Goal: Information Seeking & Learning: Learn about a topic

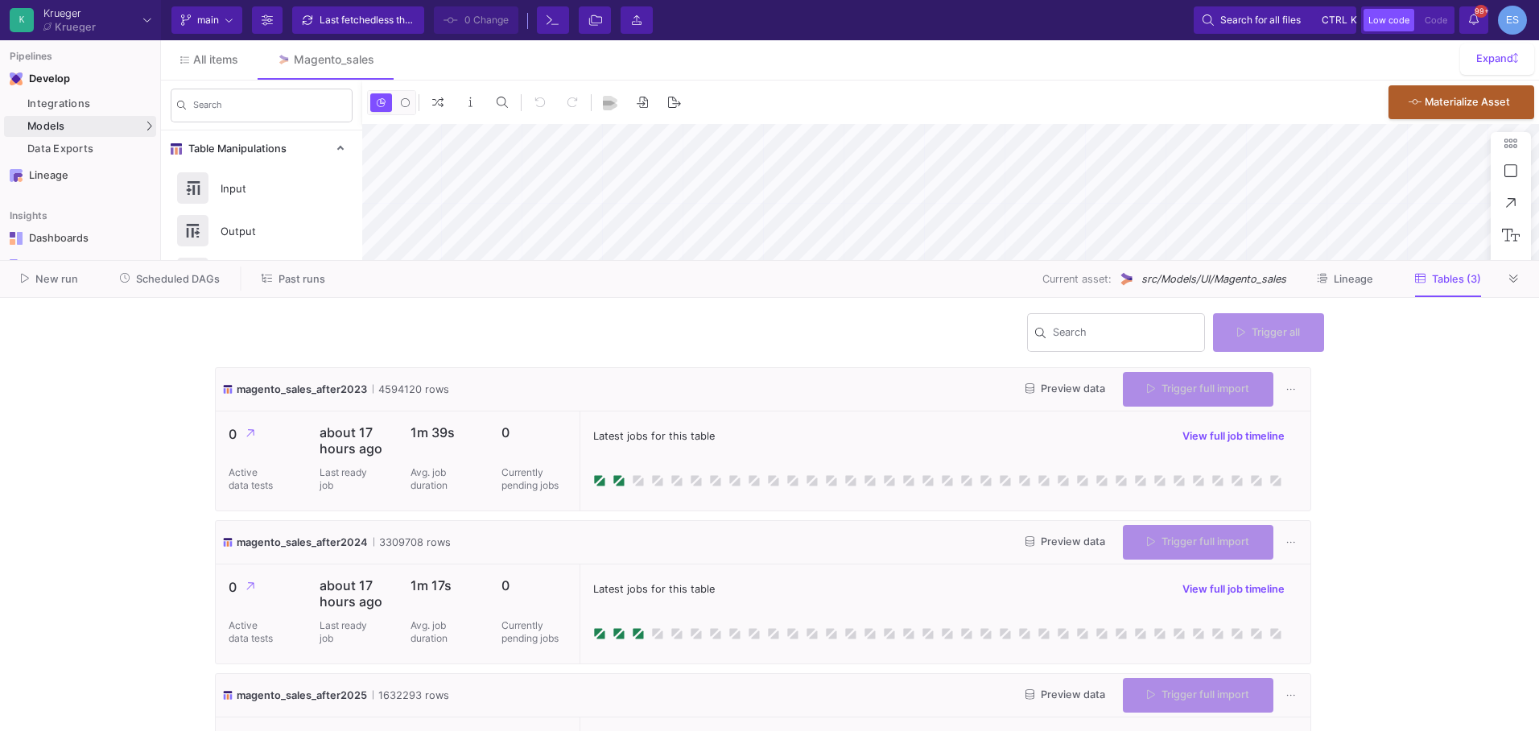
type input "0"
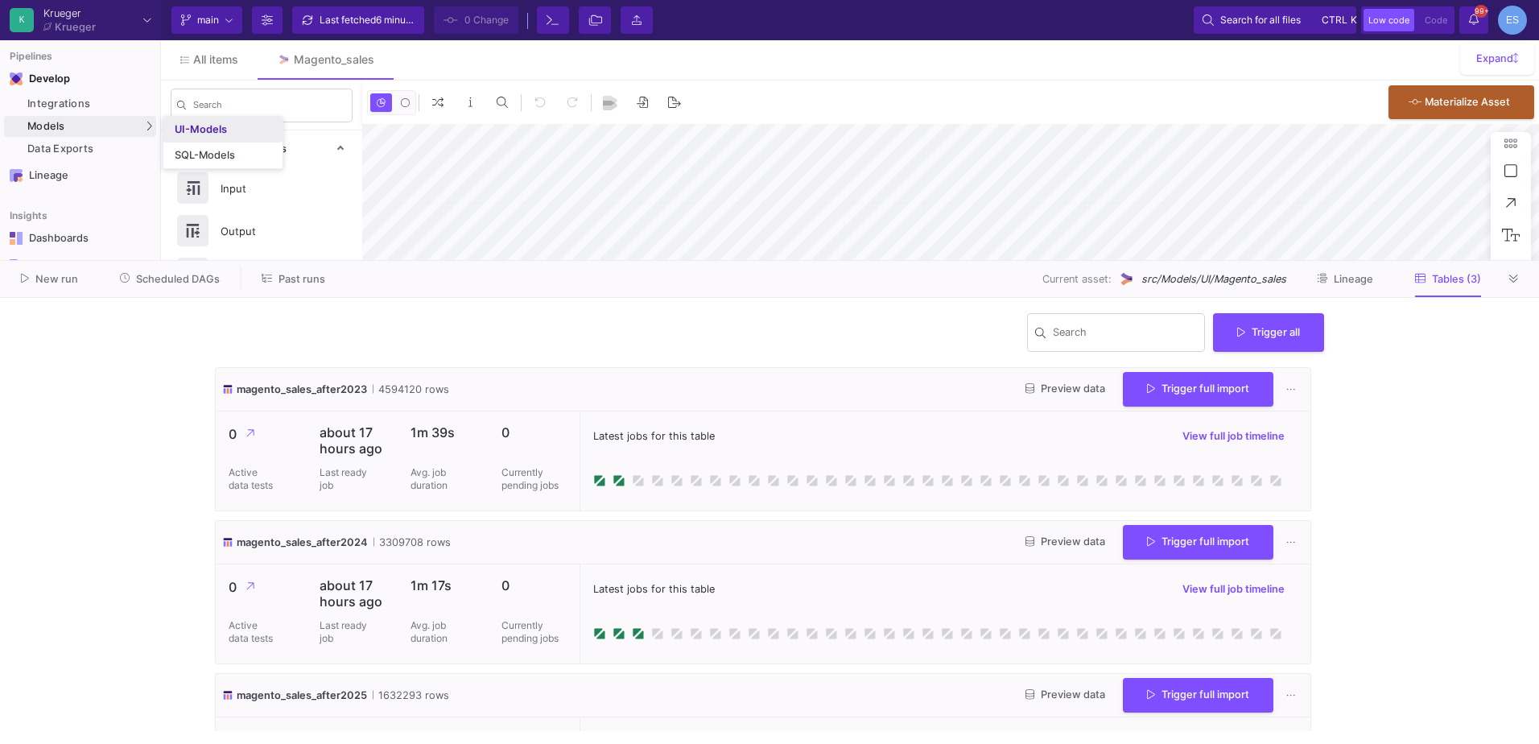
click at [189, 123] on div "UI-Models" at bounding box center [201, 129] width 52 height 13
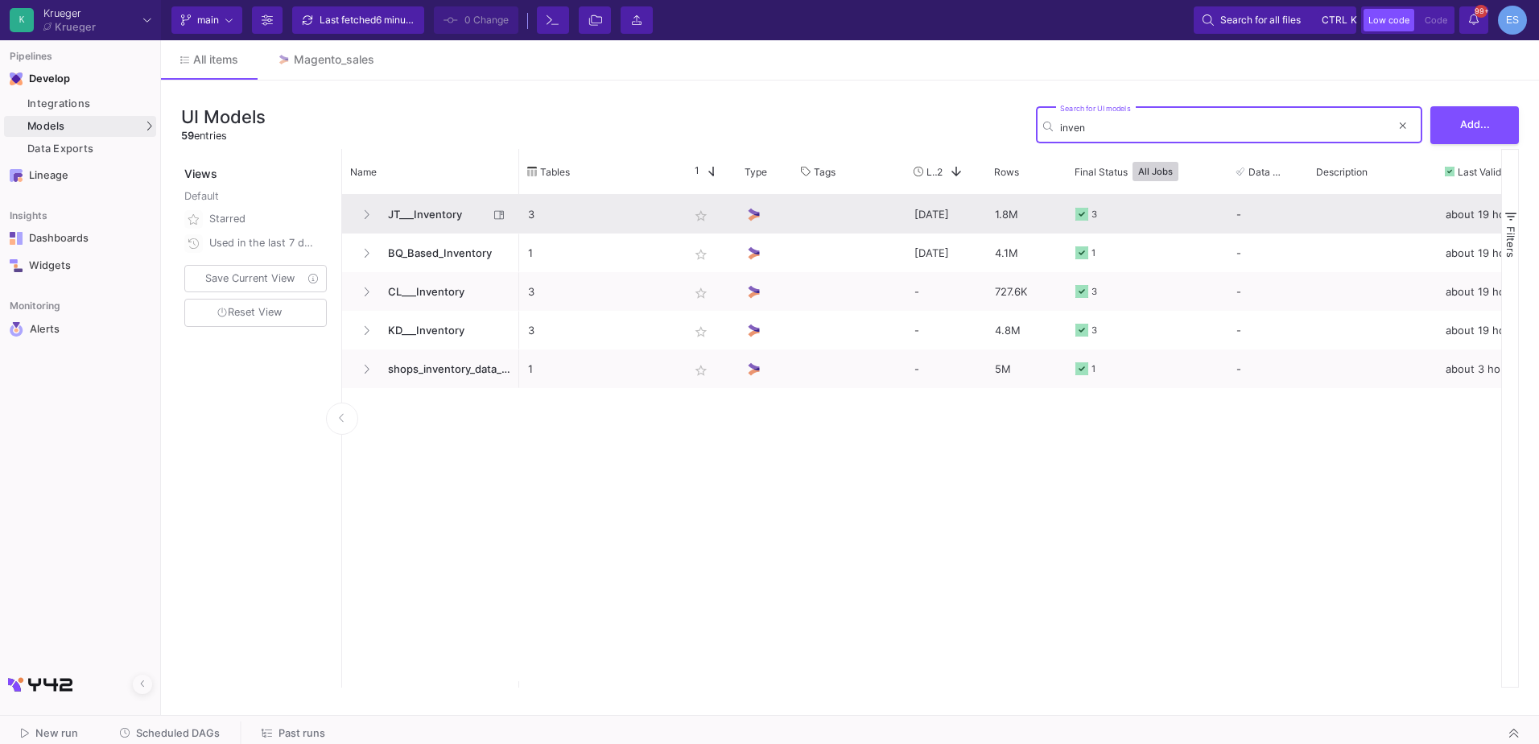
type input "inven"
click at [446, 217] on span "JT___Inventory" at bounding box center [433, 215] width 110 height 38
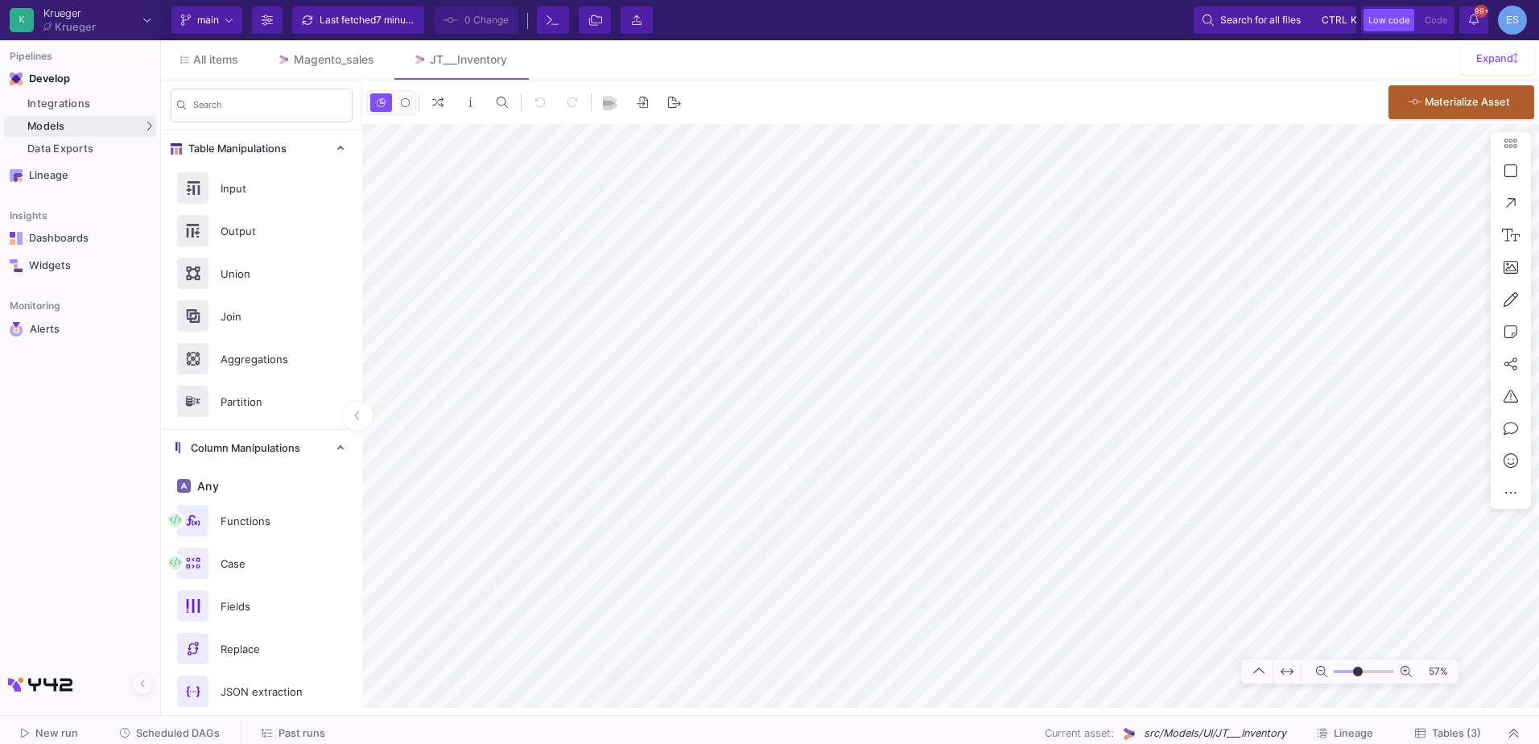
type input "7"
click at [1358, 673] on input "range" at bounding box center [1364, 672] width 60 height 20
click at [303, 363] on mat-sidenav-container "Search Table Manipulations Input Output Union Join Aggregations Partition Colum…" at bounding box center [850, 393] width 1378 height 627
click at [1471, 737] on span "Tables (3)" at bounding box center [1456, 733] width 49 height 12
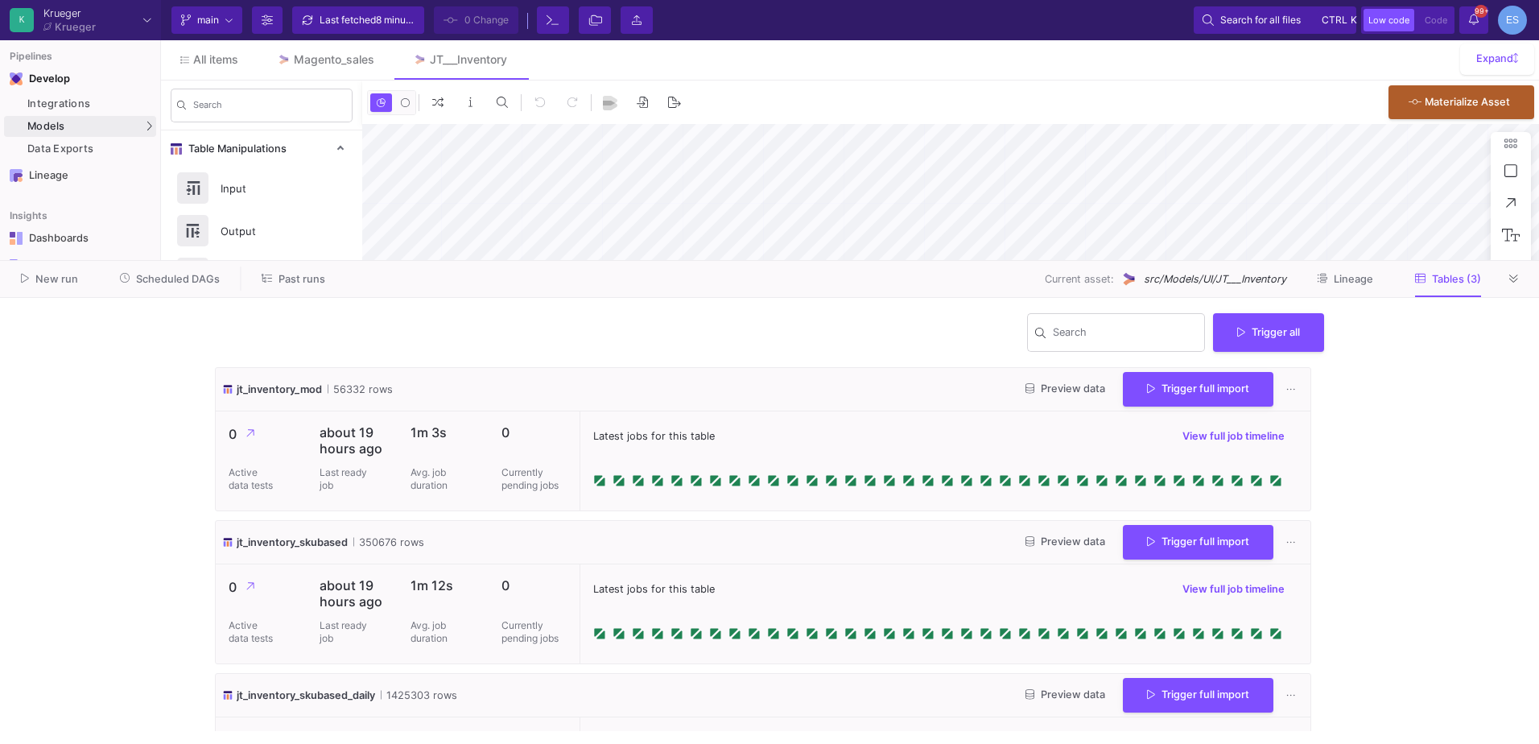
type input "-11"
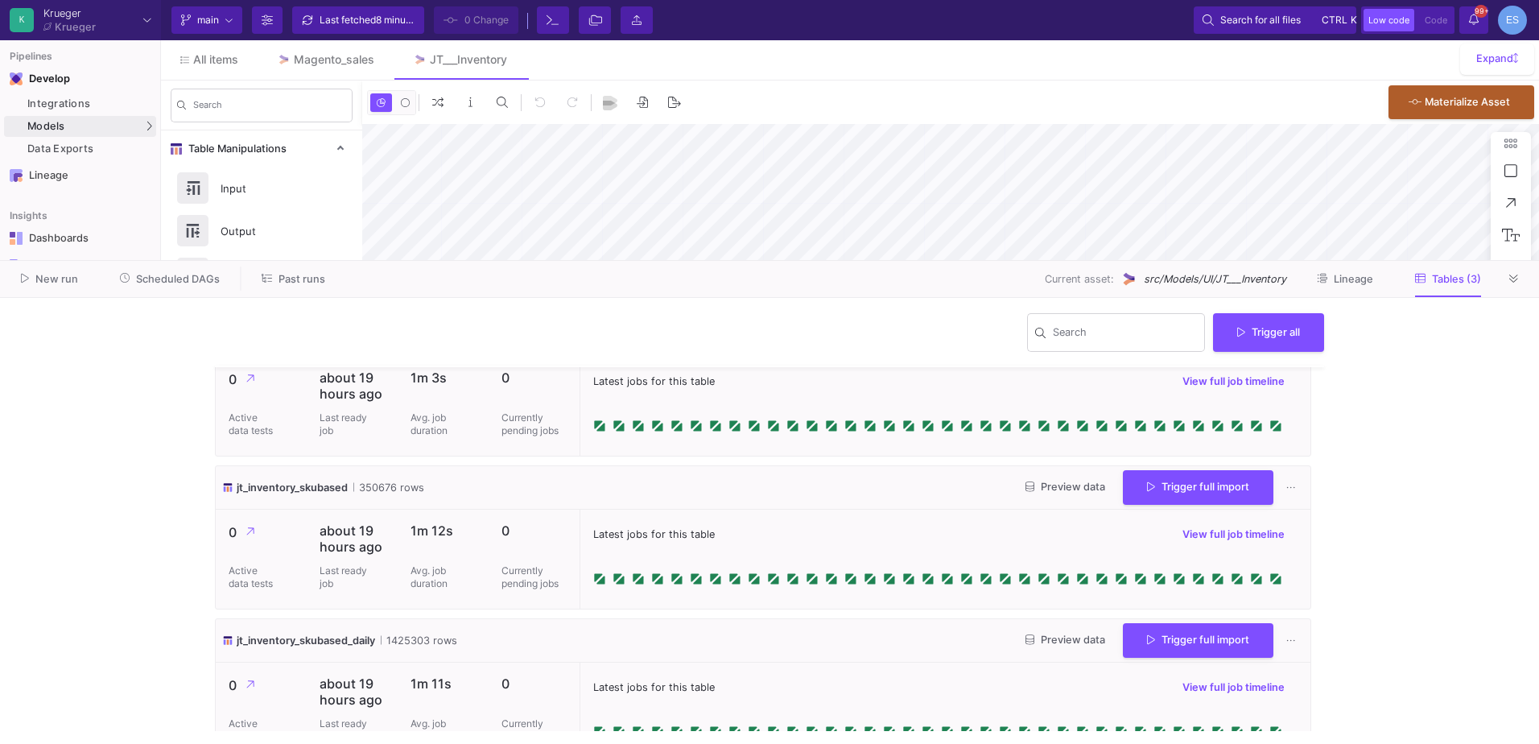
scroll to position [87, 0]
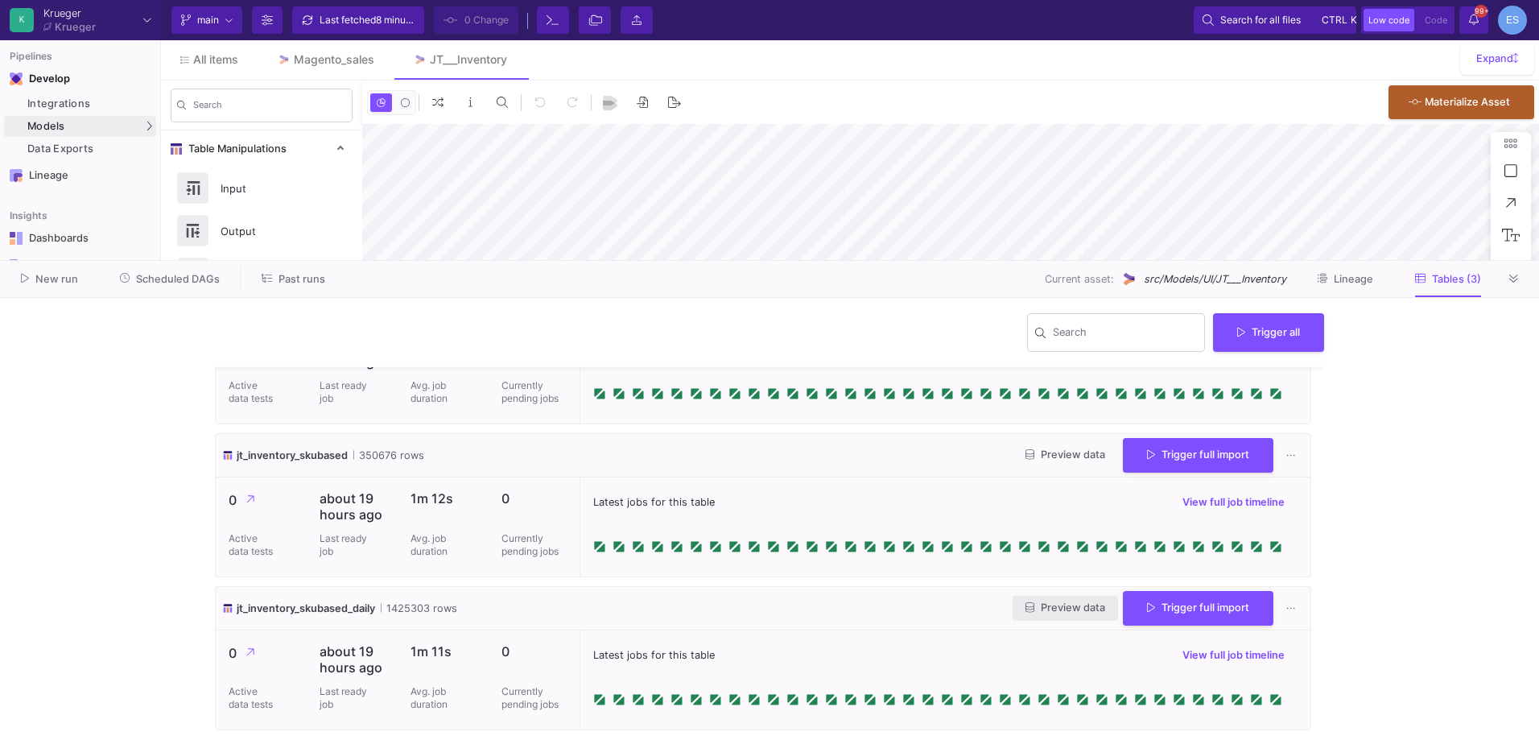
click at [1037, 612] on span "Preview data" at bounding box center [1065, 607] width 80 height 12
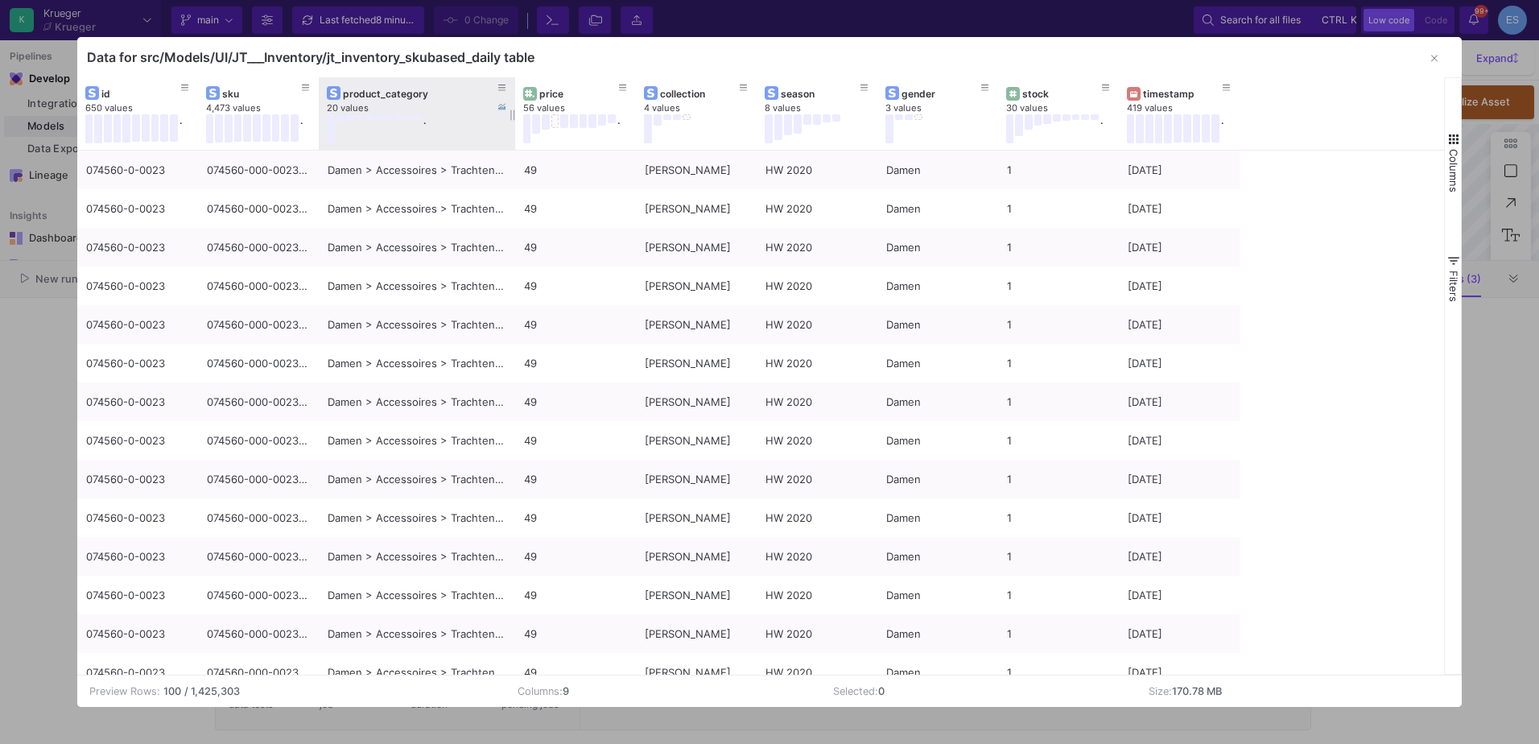
drag, startPoint x: 436, startPoint y: 91, endPoint x: 512, endPoint y: 89, distance: 75.7
click at [512, 89] on div at bounding box center [515, 113] width 6 height 72
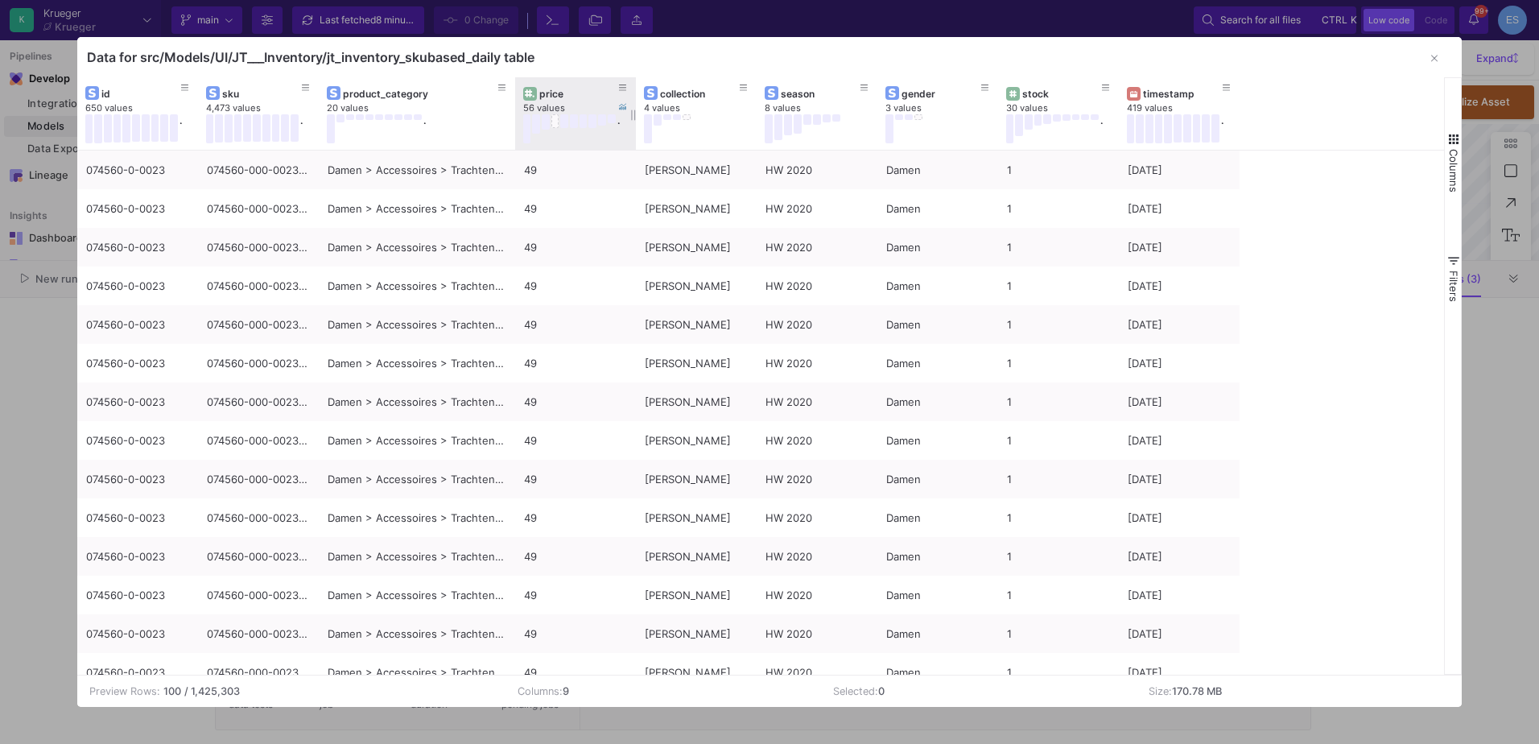
click at [571, 92] on div "price" at bounding box center [579, 94] width 80 height 12
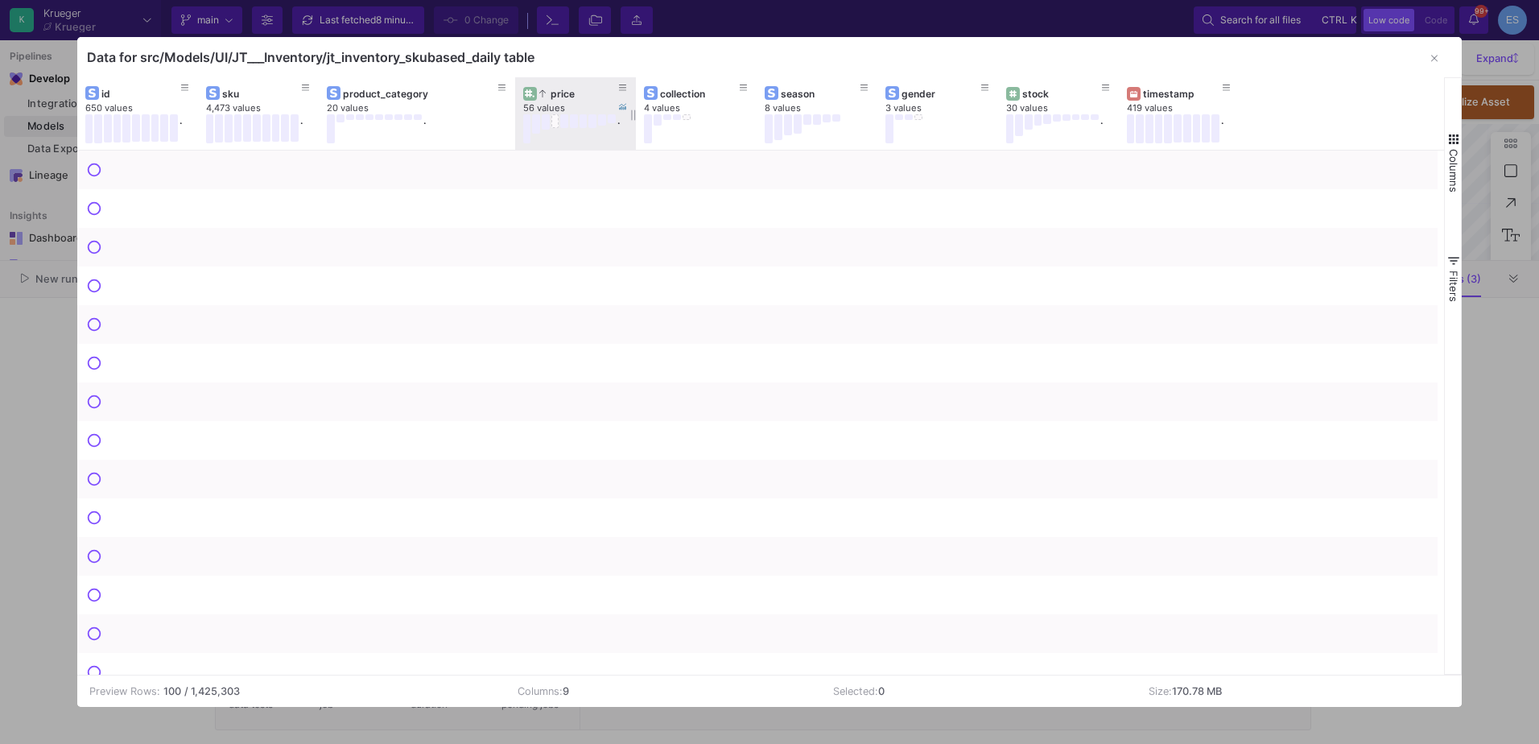
click at [571, 92] on div "price" at bounding box center [579, 94] width 80 height 12
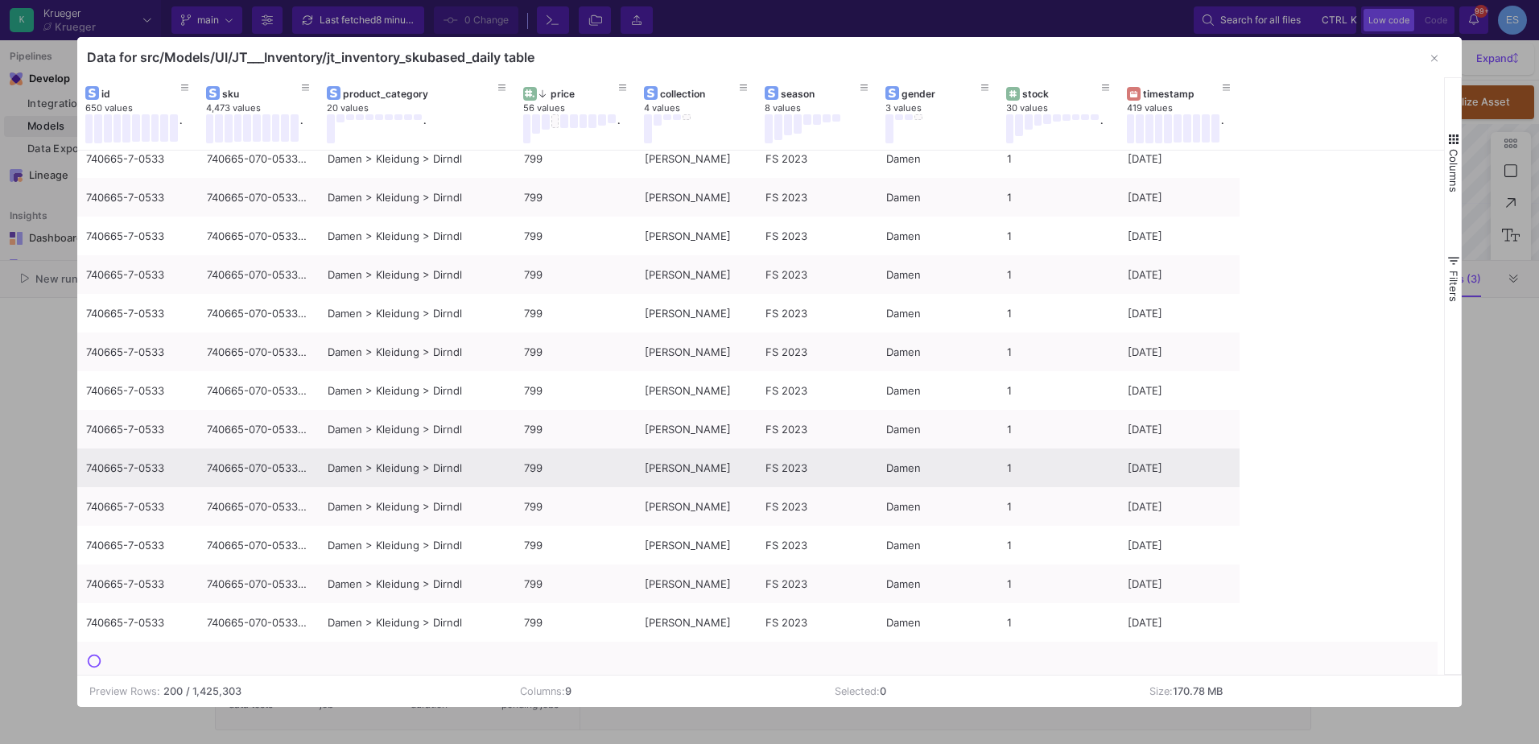
scroll to position [7242, 0]
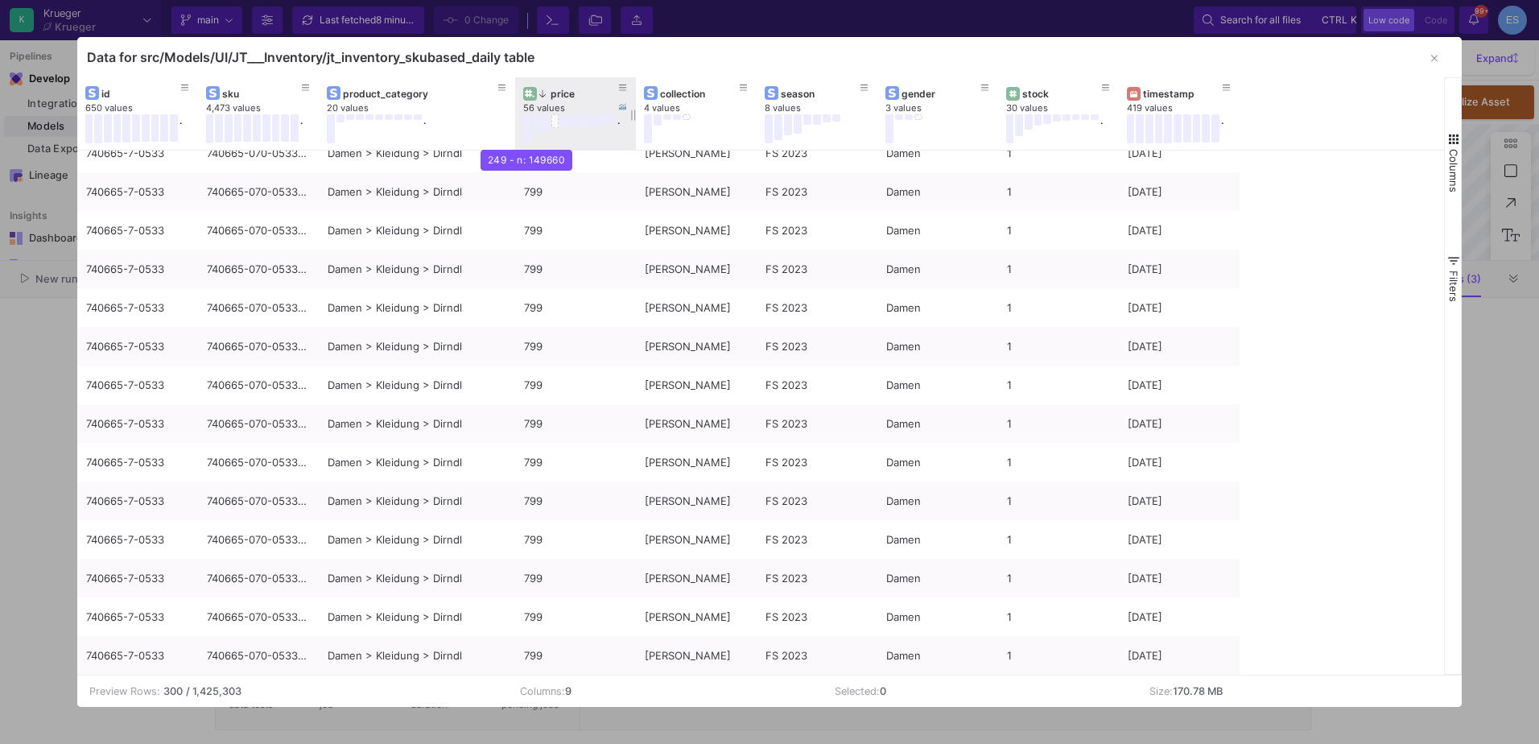
click at [528, 124] on button at bounding box center [527, 128] width 8 height 29
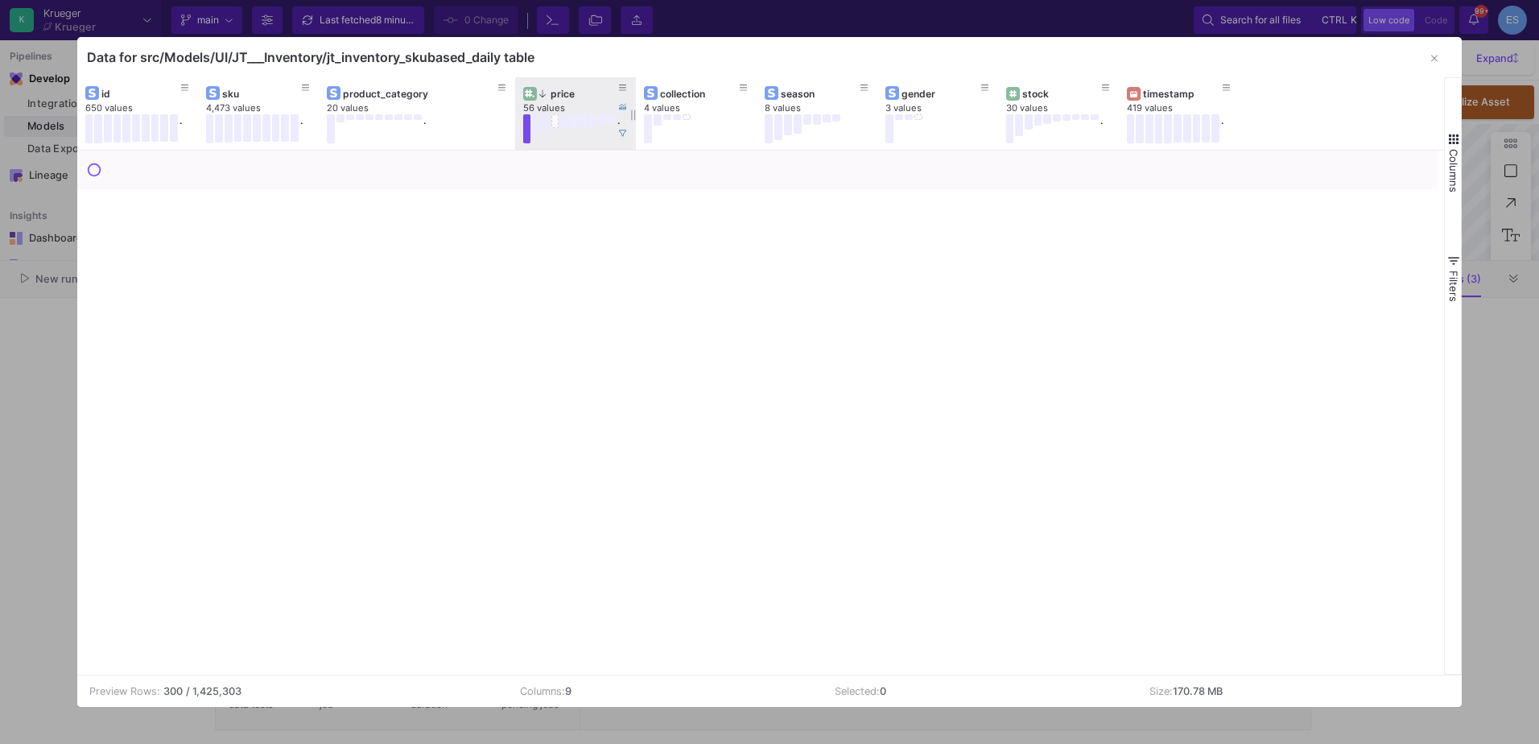
scroll to position [0, 0]
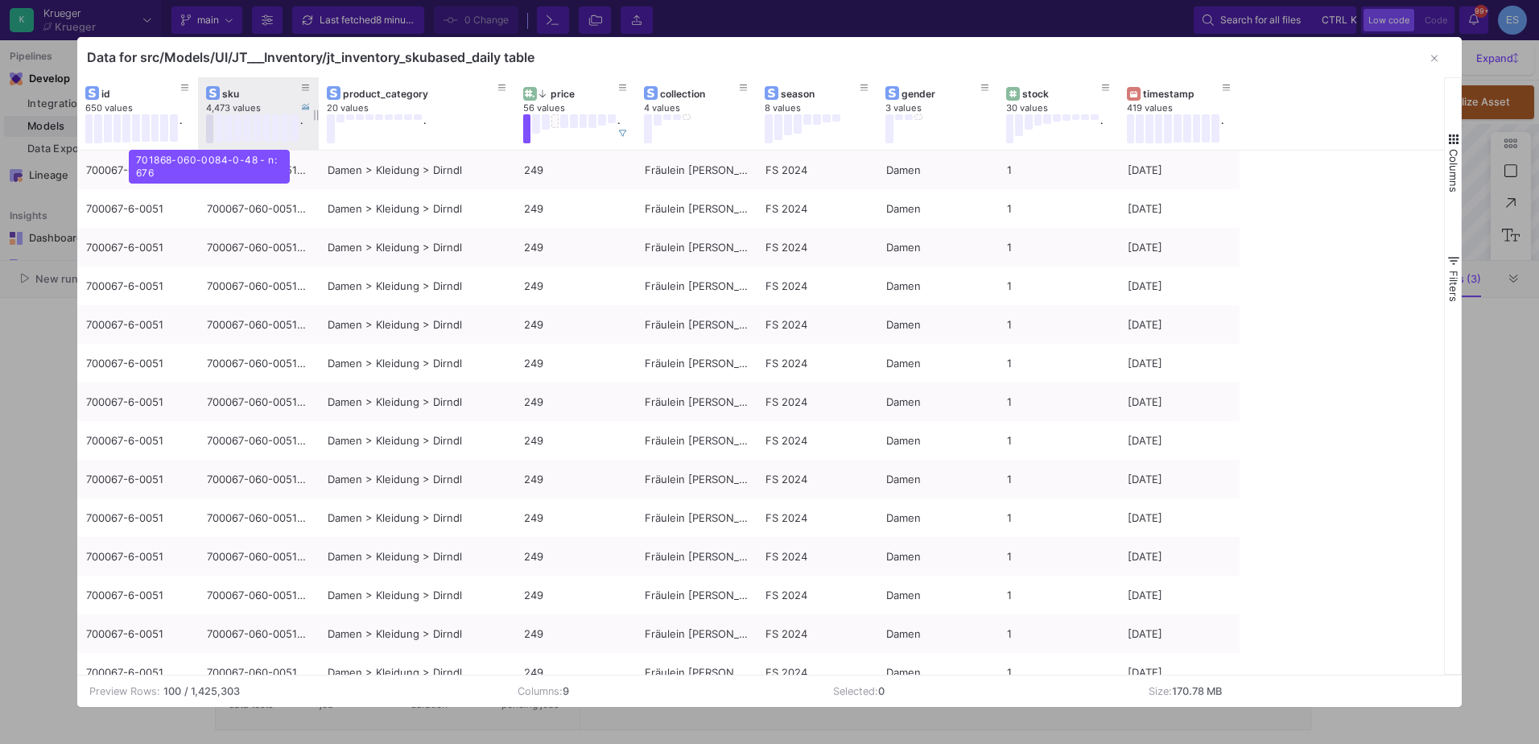
click at [209, 140] on button at bounding box center [210, 128] width 8 height 29
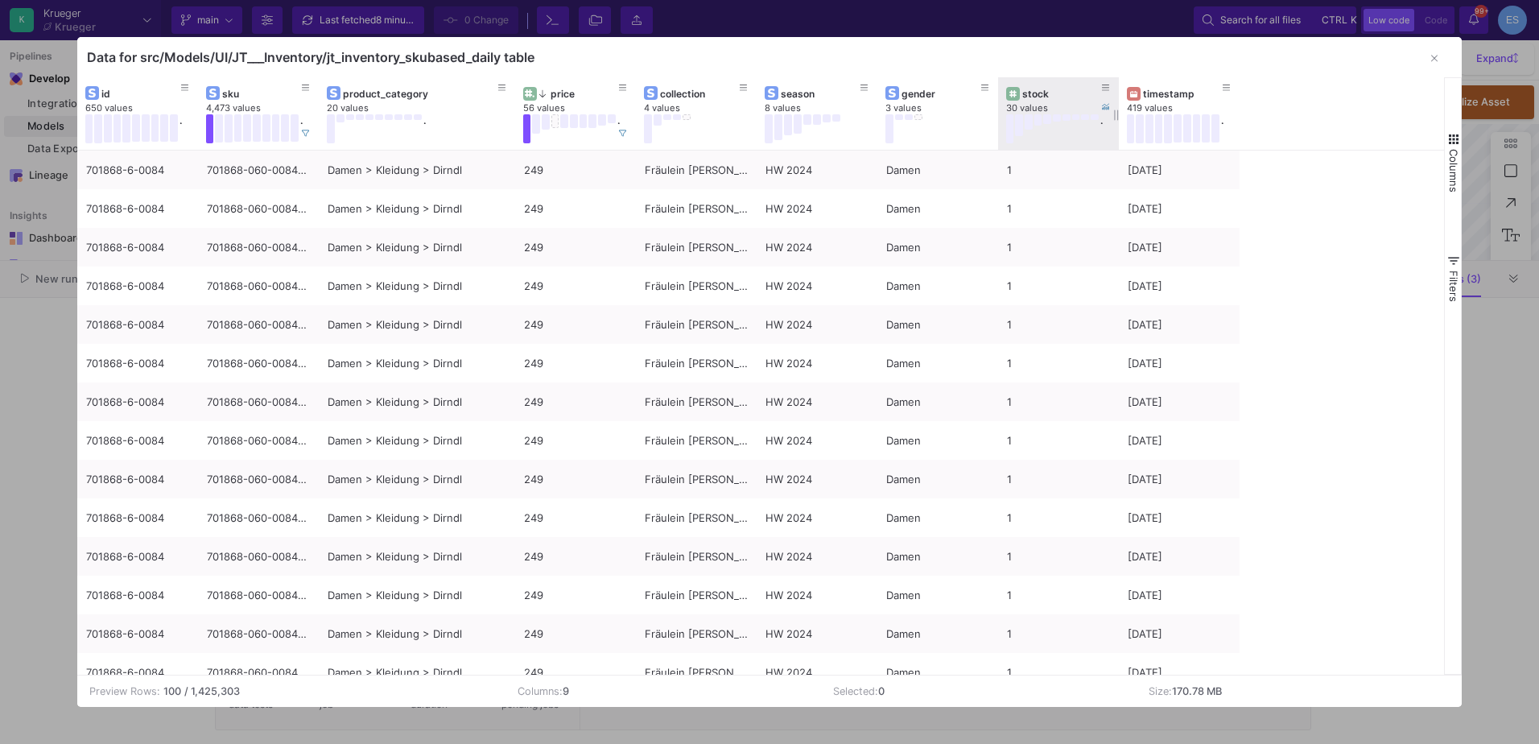
click at [1050, 91] on div "stock" at bounding box center [1062, 94] width 80 height 12
click at [219, 132] on button at bounding box center [219, 128] width 8 height 28
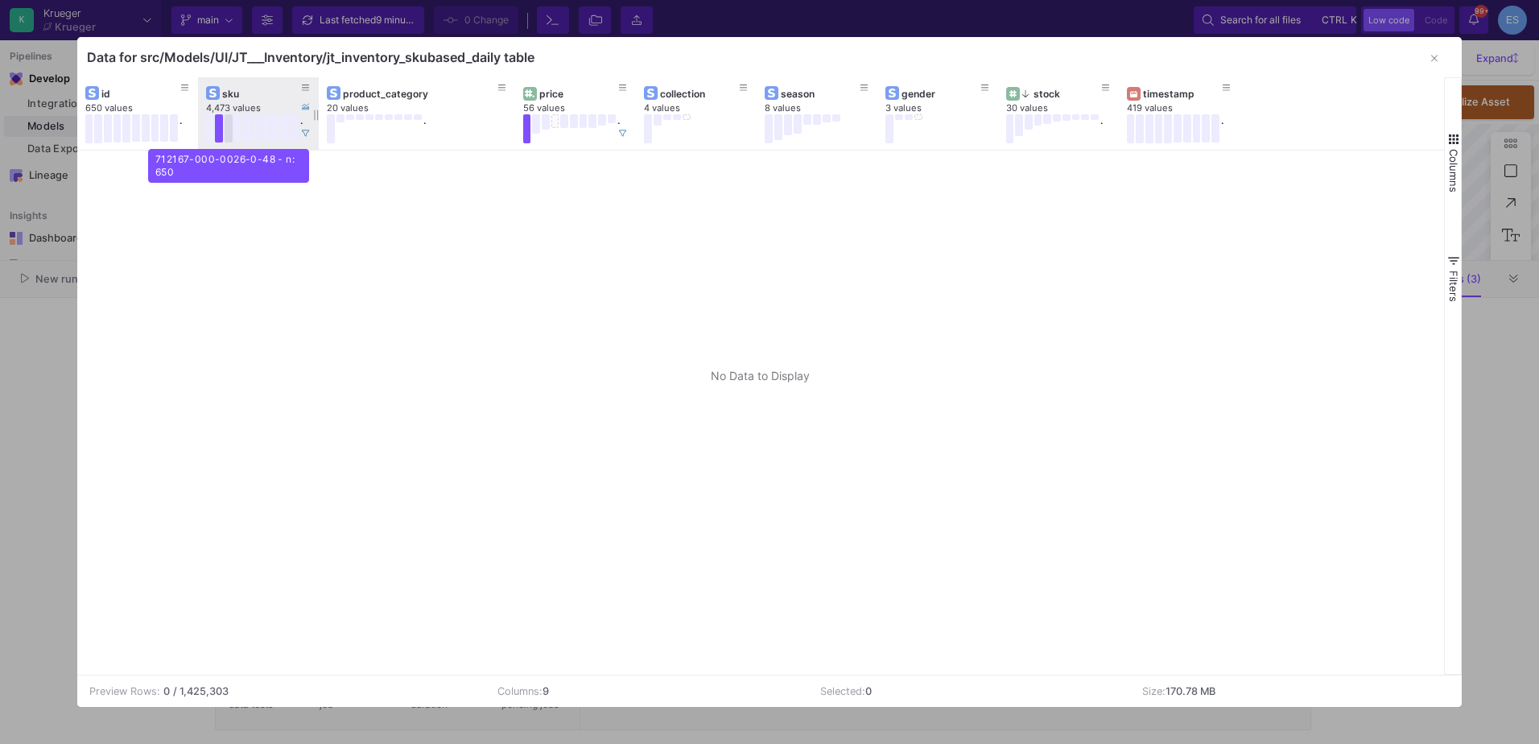
click at [227, 134] on button at bounding box center [229, 128] width 8 height 28
click at [226, 137] on button at bounding box center [229, 128] width 8 height 28
click at [307, 135] on icon at bounding box center [306, 134] width 8 height 8
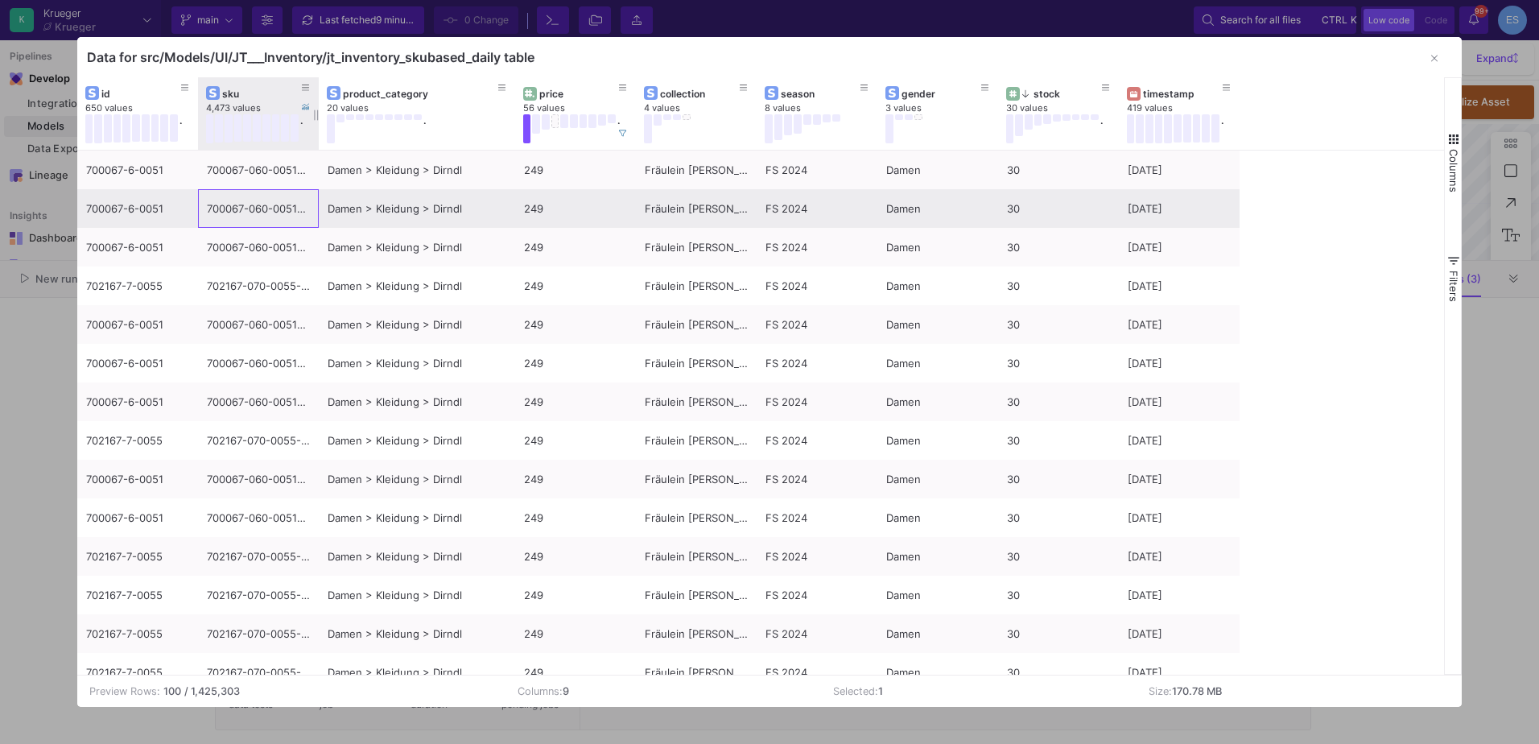
click at [267, 201] on div "700067-060-0051-0-38" at bounding box center [258, 209] width 103 height 38
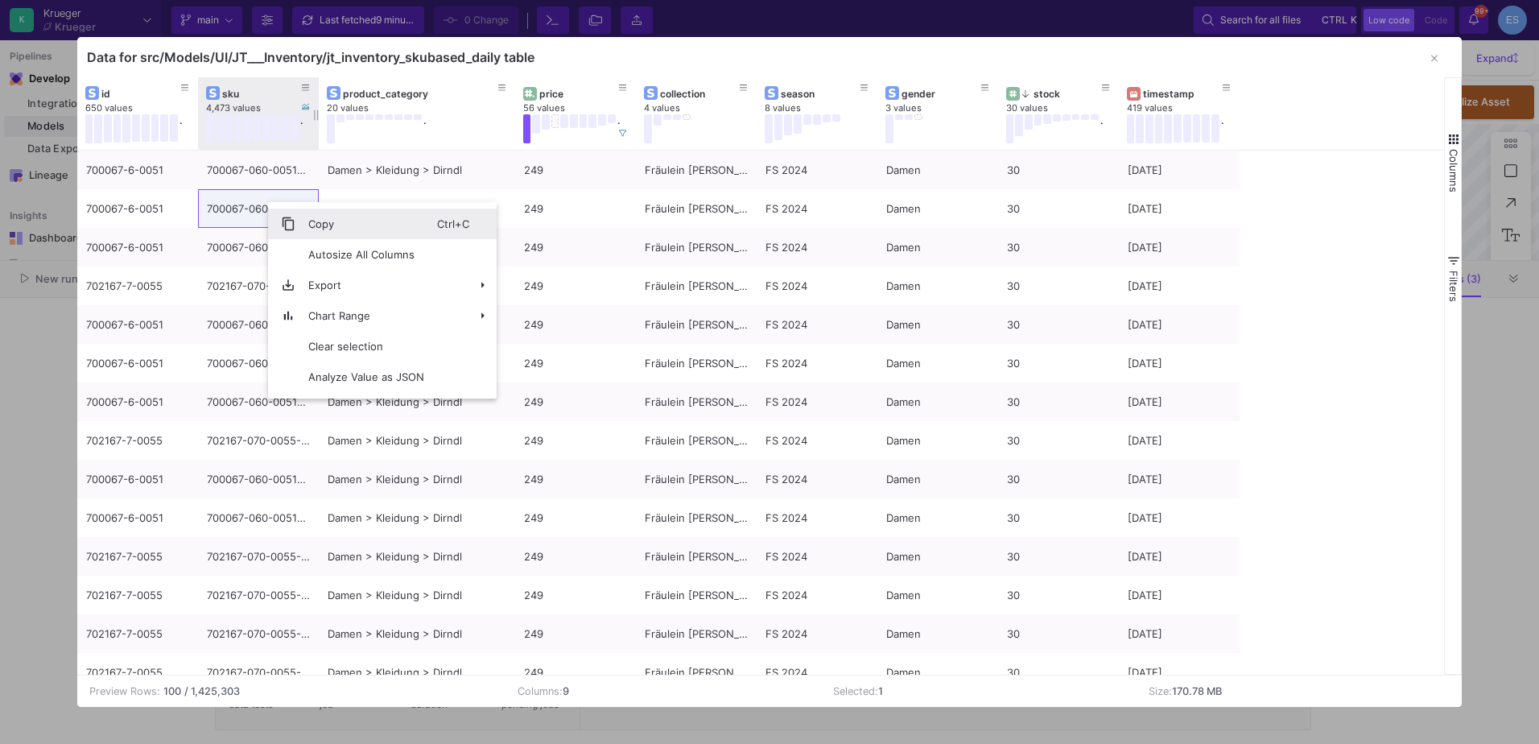
click at [290, 214] on span "Context Menu" at bounding box center [281, 223] width 27 height 31
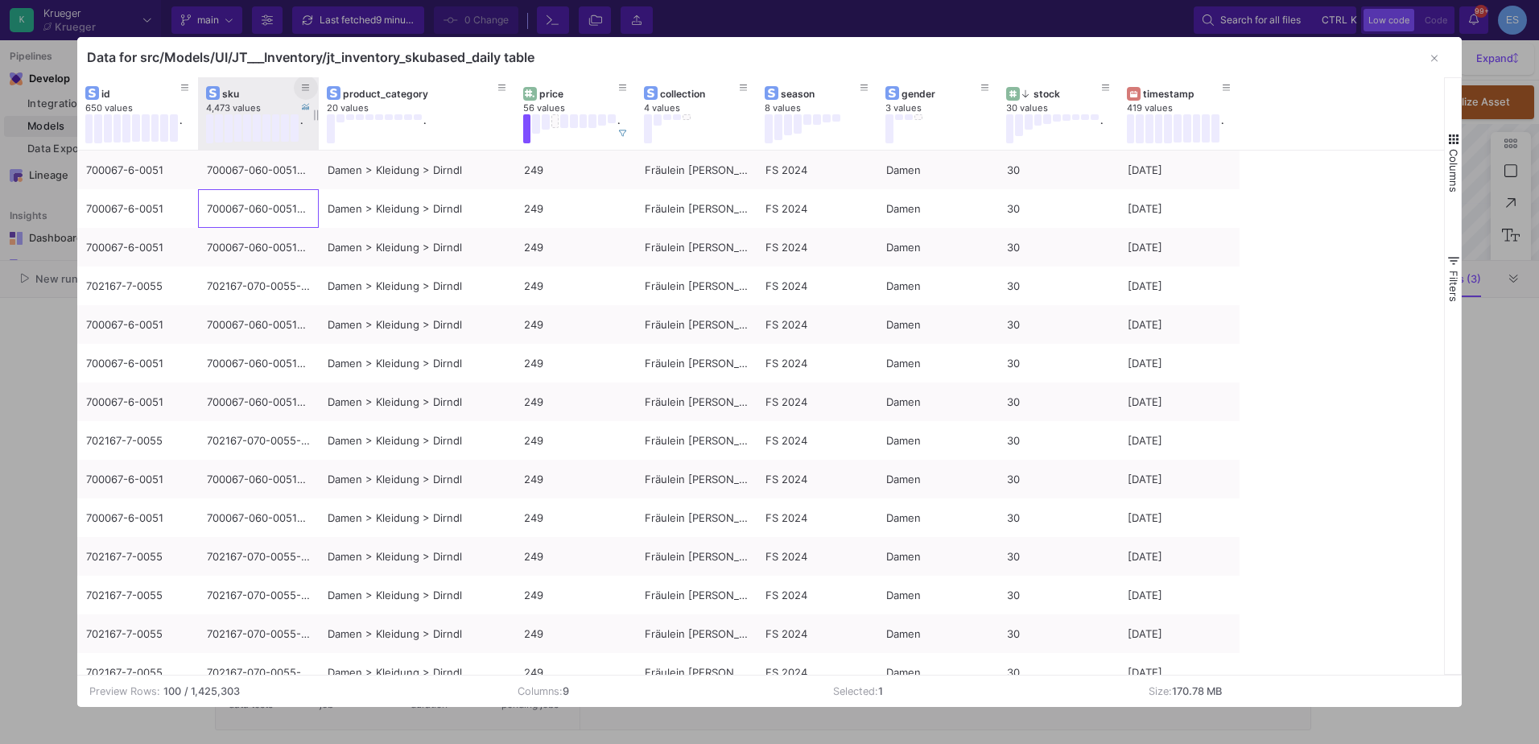
click at [302, 91] on icon at bounding box center [306, 88] width 8 height 6
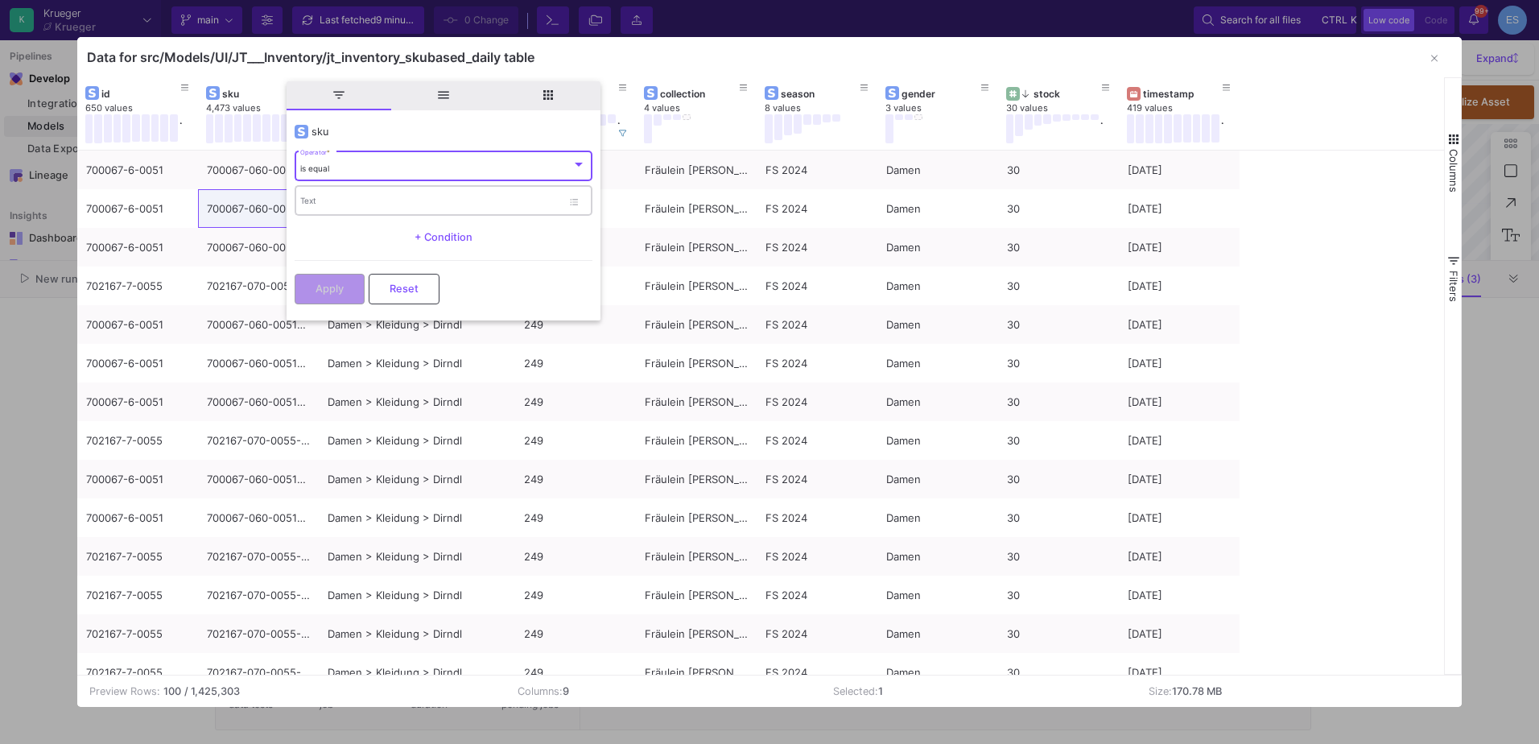
click at [330, 188] on div "Text" at bounding box center [431, 200] width 262 height 33
drag, startPoint x: 330, startPoint y: 188, endPoint x: 316, endPoint y: 211, distance: 26.8
click at [316, 211] on div "Text" at bounding box center [431, 200] width 262 height 33
paste input "700067-060-0051-0-38"
type input "700067-060-0051-0-38"
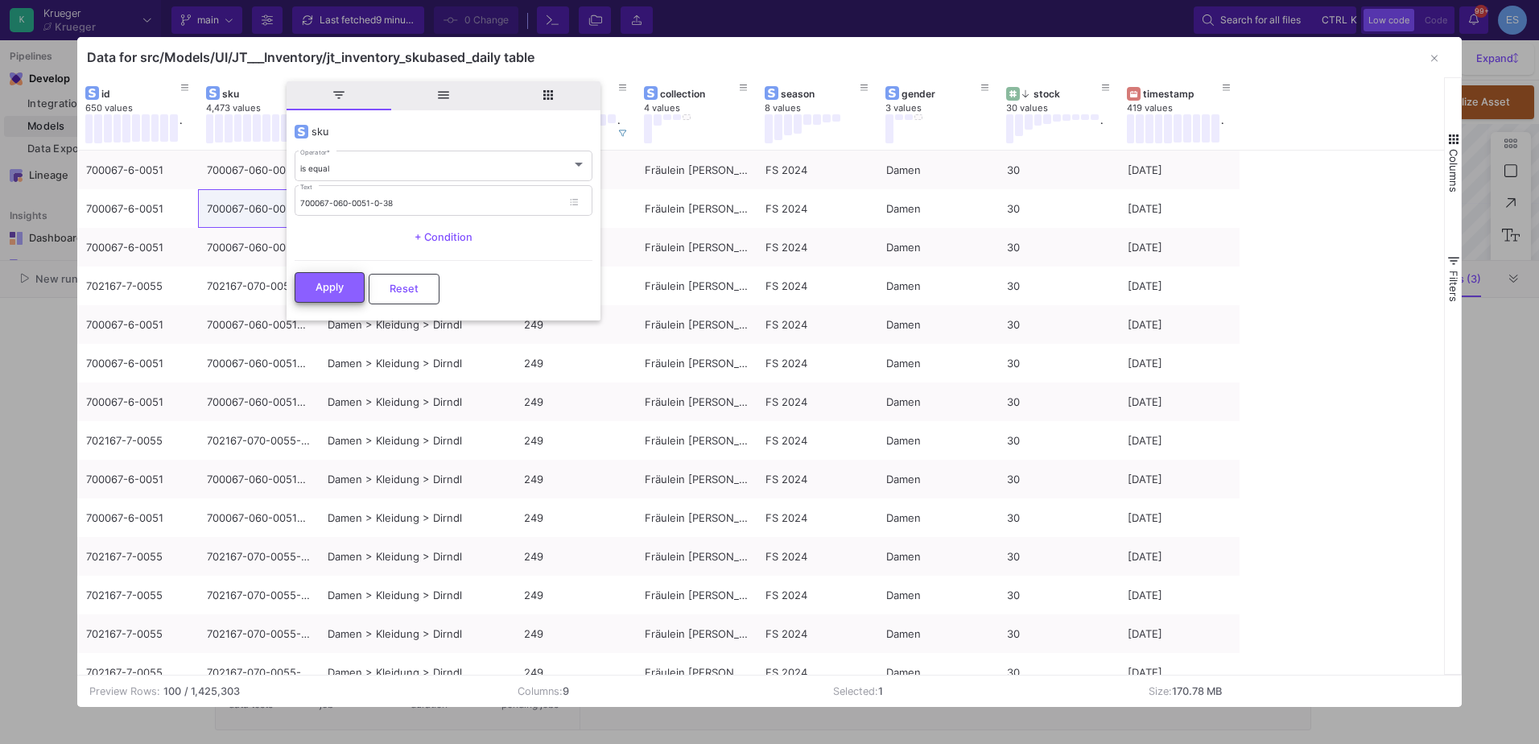
click at [351, 295] on button "Apply" at bounding box center [330, 287] width 70 height 31
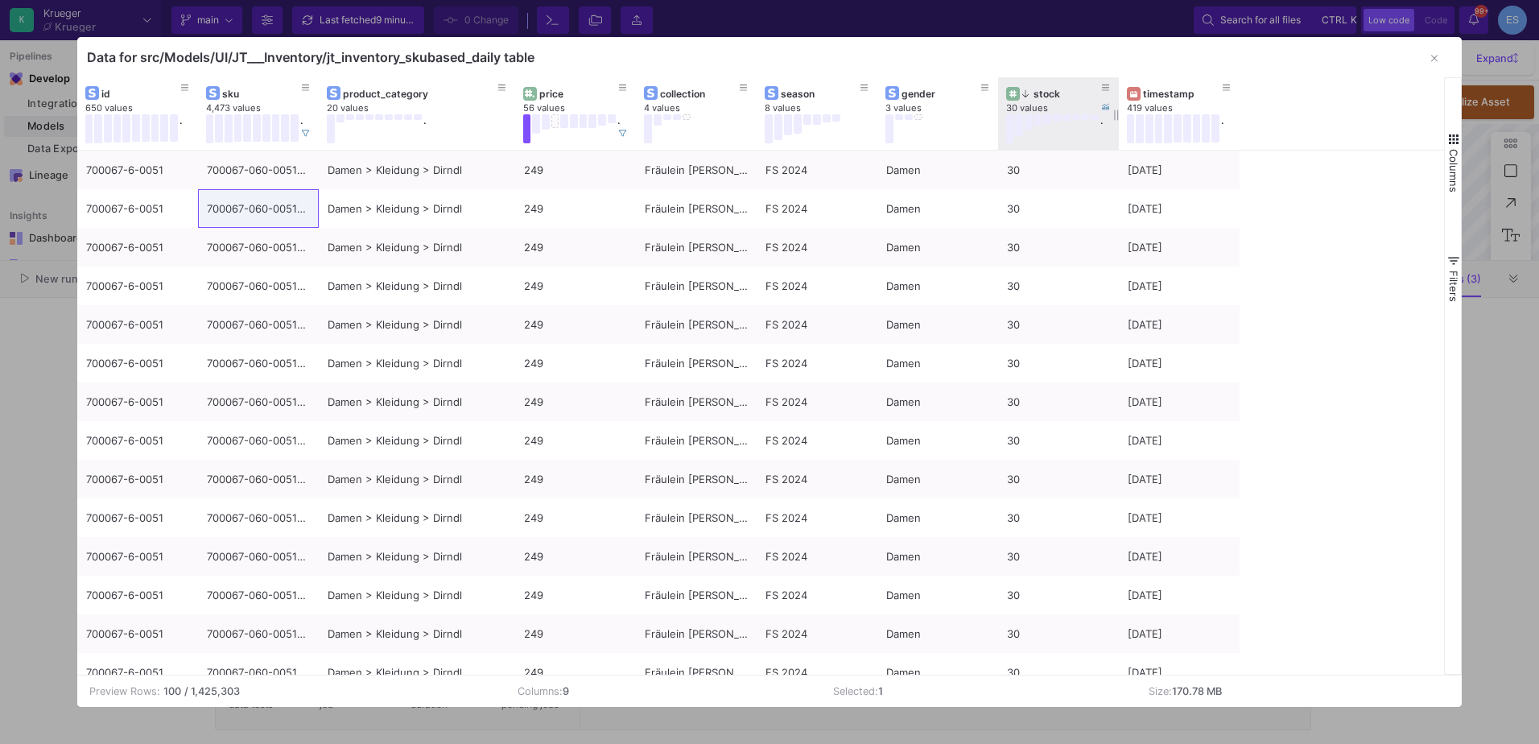
click at [1054, 97] on div "stock" at bounding box center [1062, 94] width 80 height 12
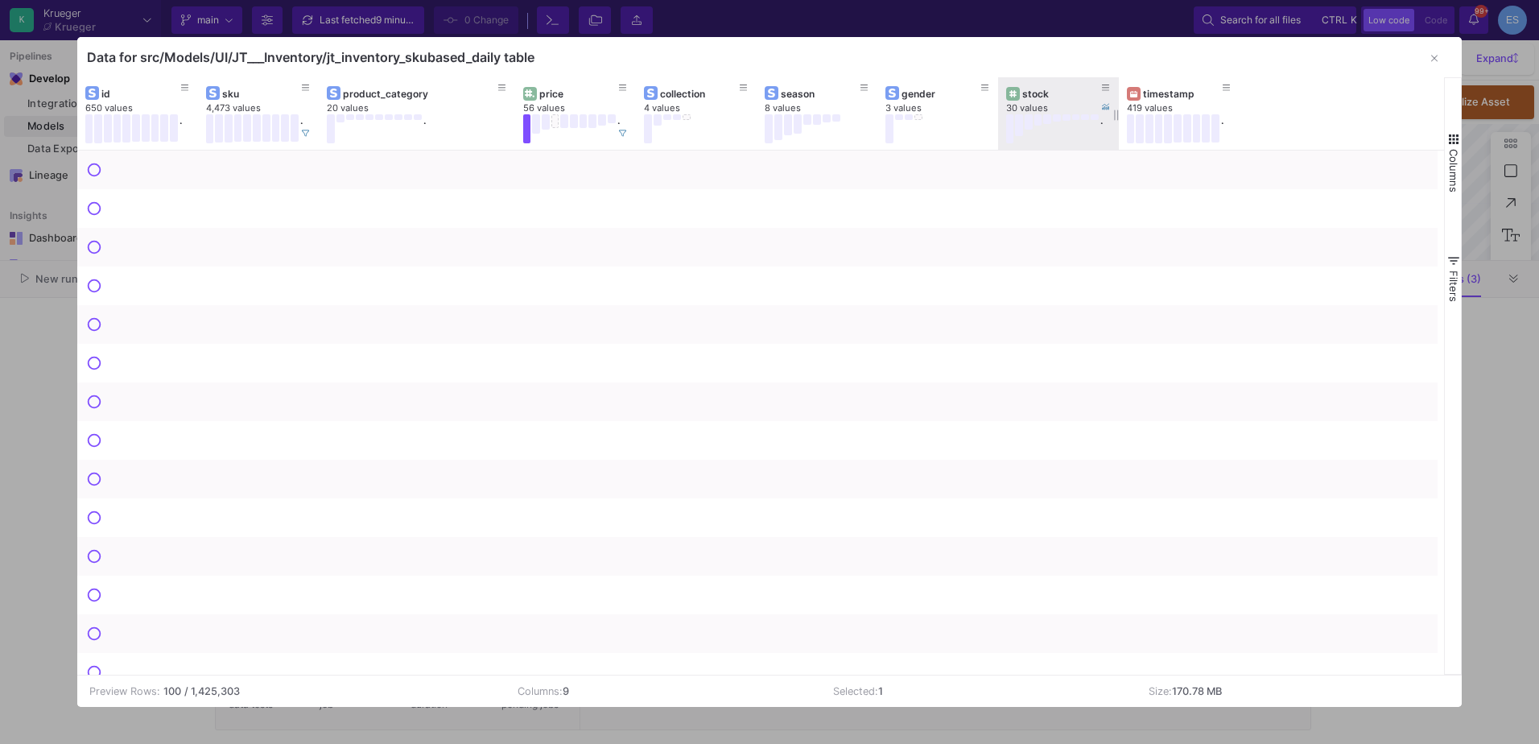
click at [1054, 97] on div "stock" at bounding box center [1062, 94] width 80 height 12
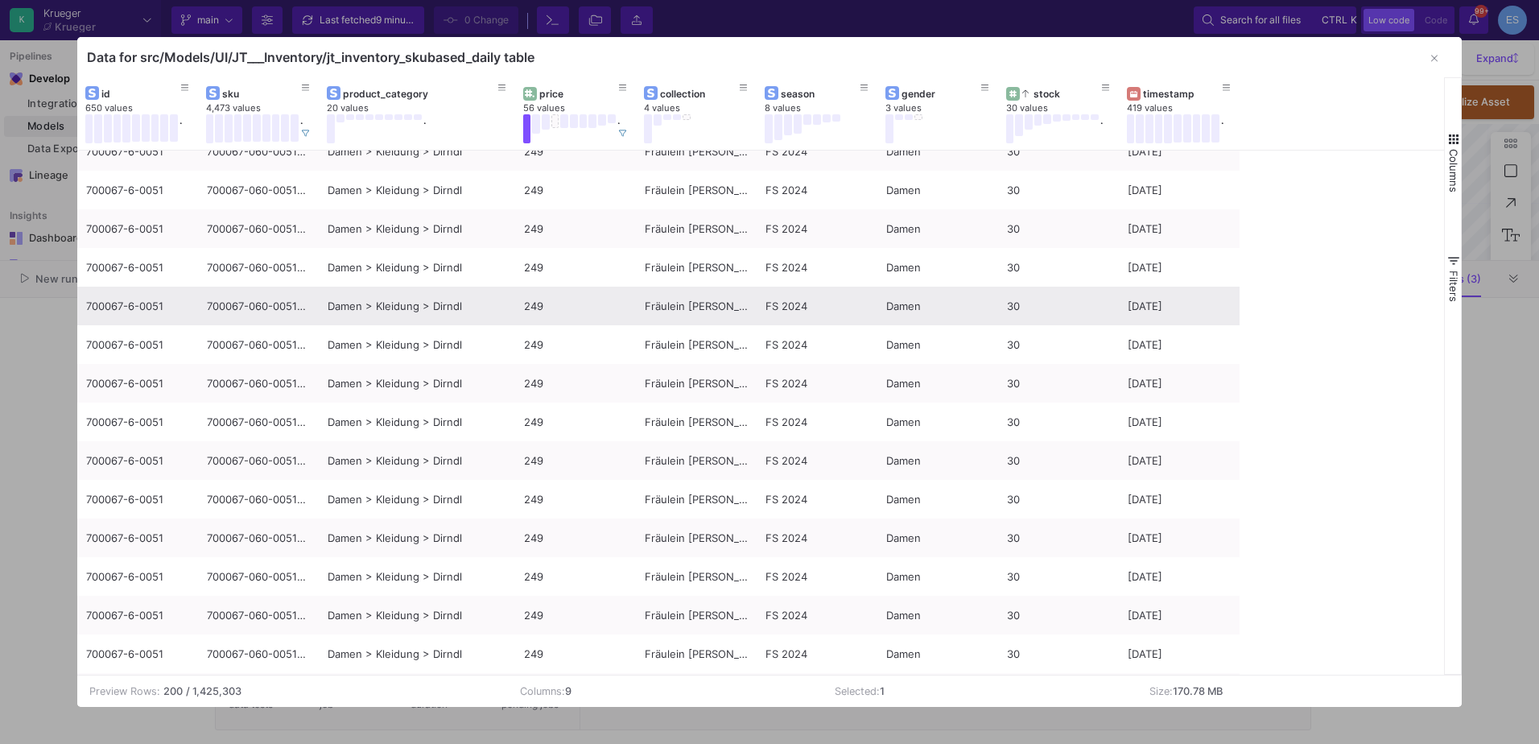
scroll to position [4827, 0]
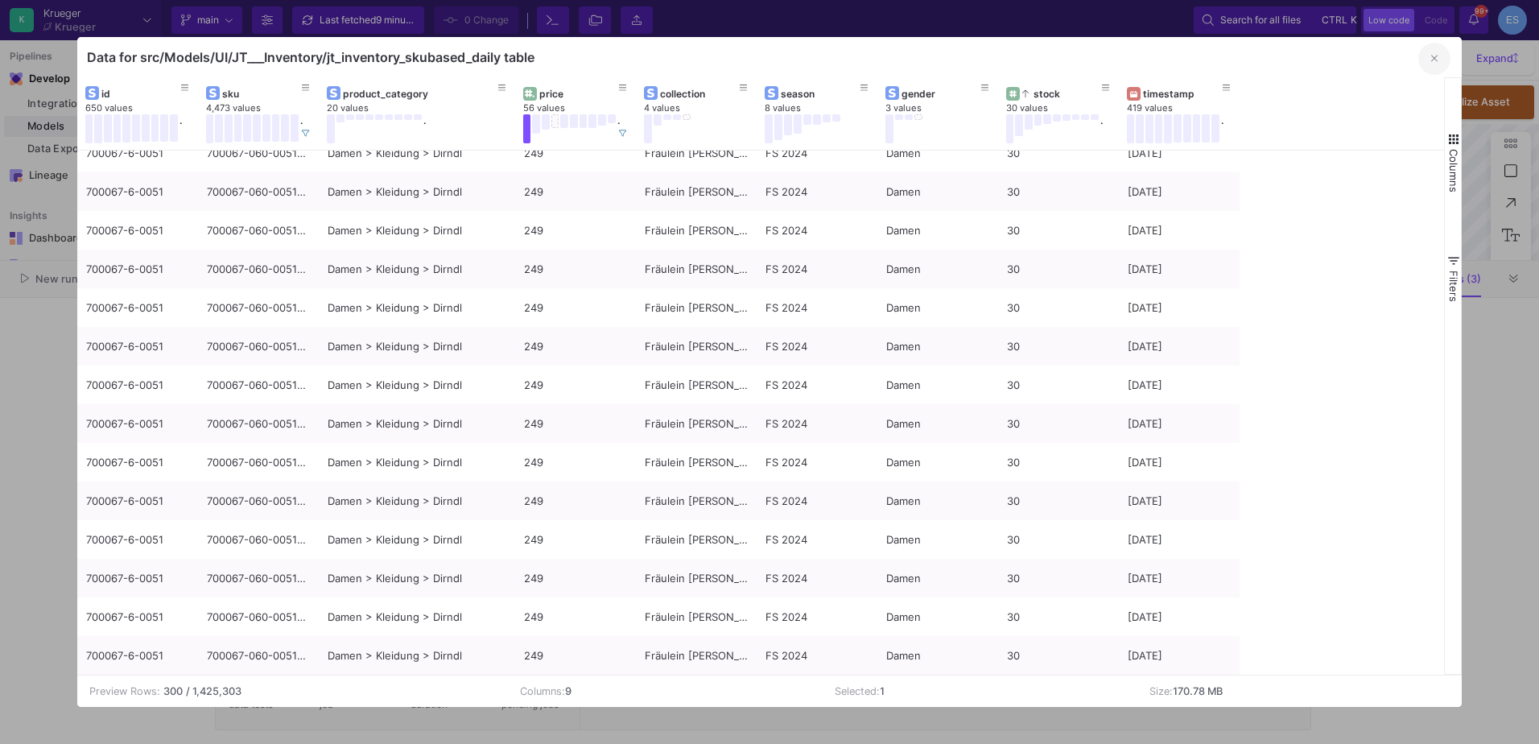
click at [1439, 58] on button "button" at bounding box center [1434, 59] width 32 height 32
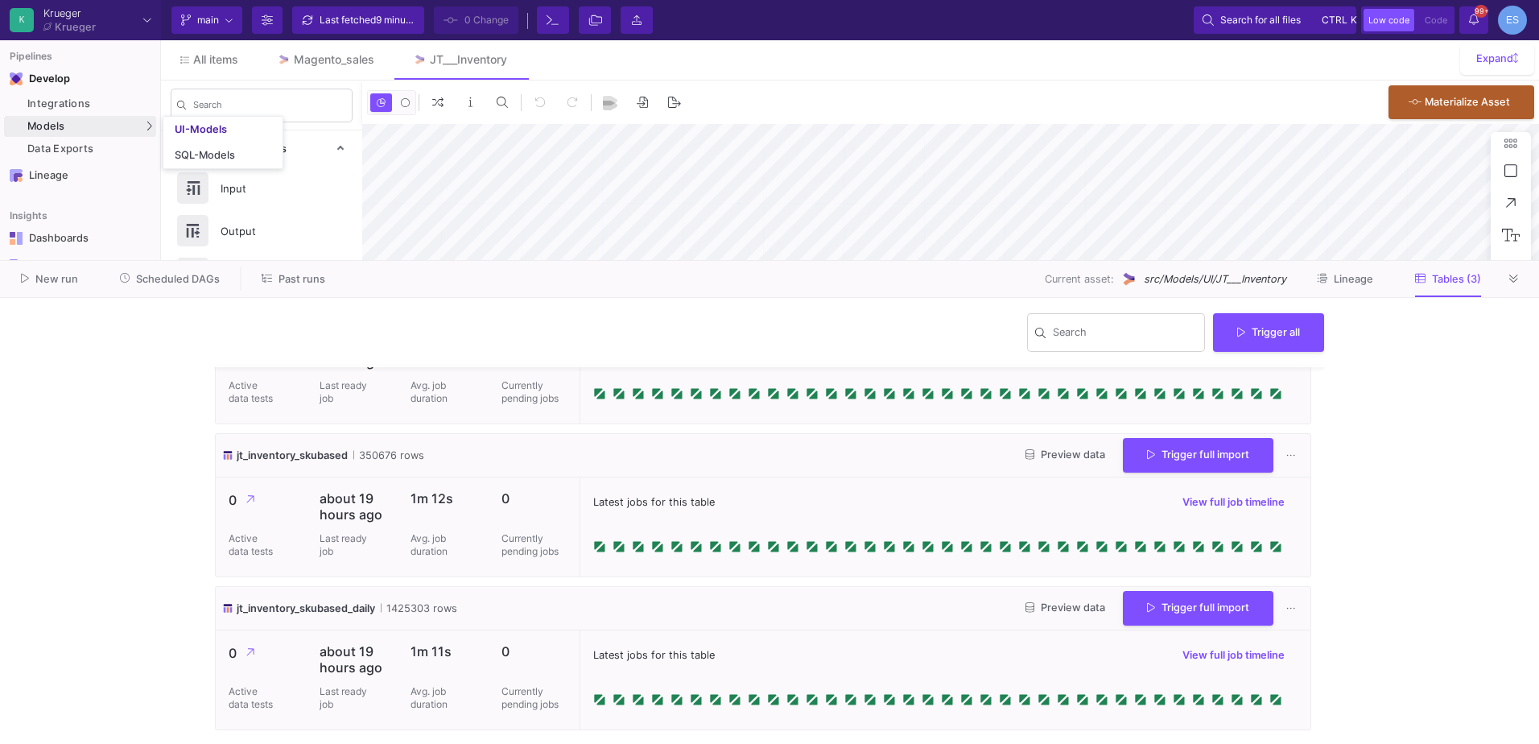
click at [97, 126] on div "Models" at bounding box center [80, 126] width 152 height 21
click at [175, 130] on div "UI-Models" at bounding box center [201, 129] width 52 height 13
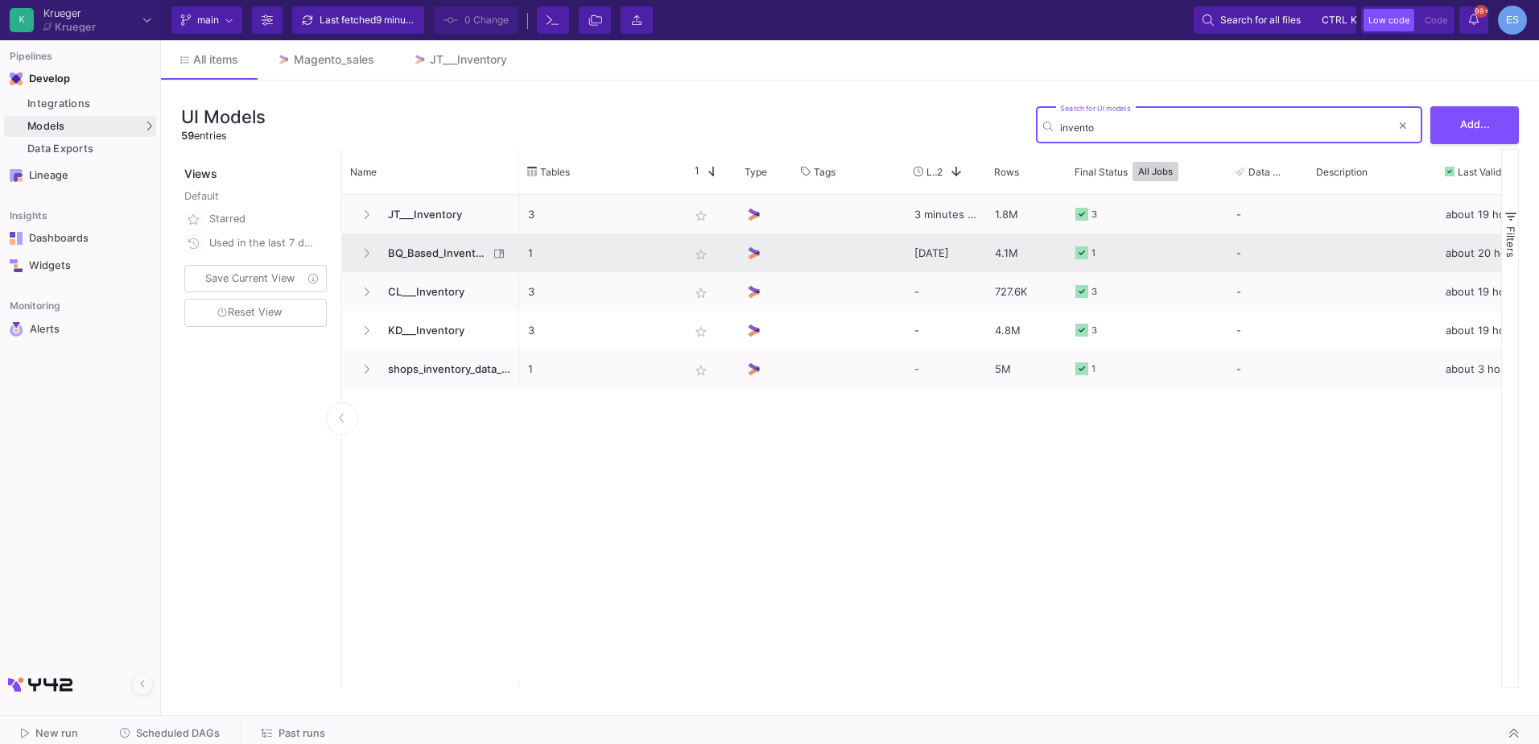
type input "invento"
click at [435, 263] on span "BQ_Based_Inventory" at bounding box center [433, 253] width 110 height 38
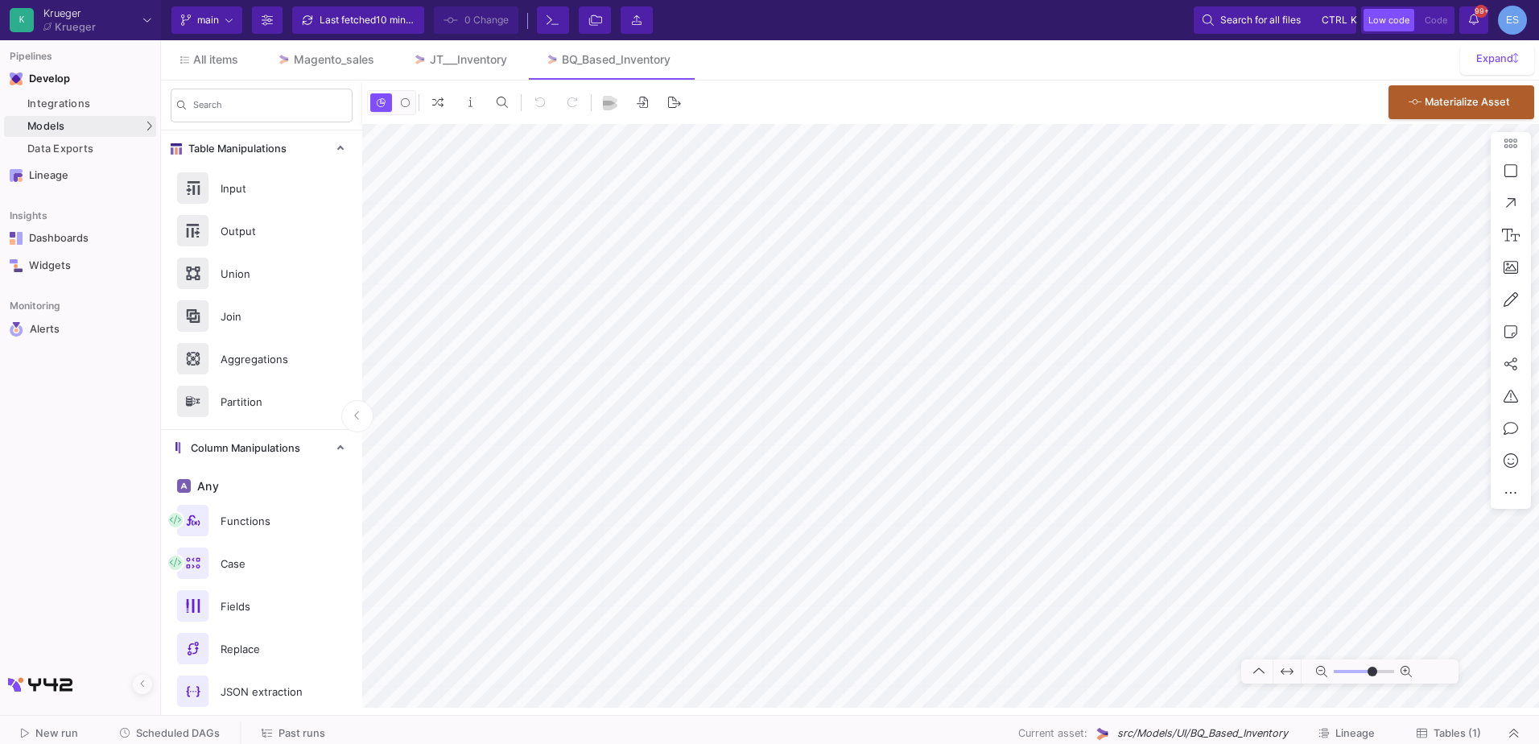
type input "-13"
click at [114, 124] on div "Models" at bounding box center [80, 126] width 152 height 21
click at [184, 128] on div "UI-Models" at bounding box center [201, 129] width 52 height 13
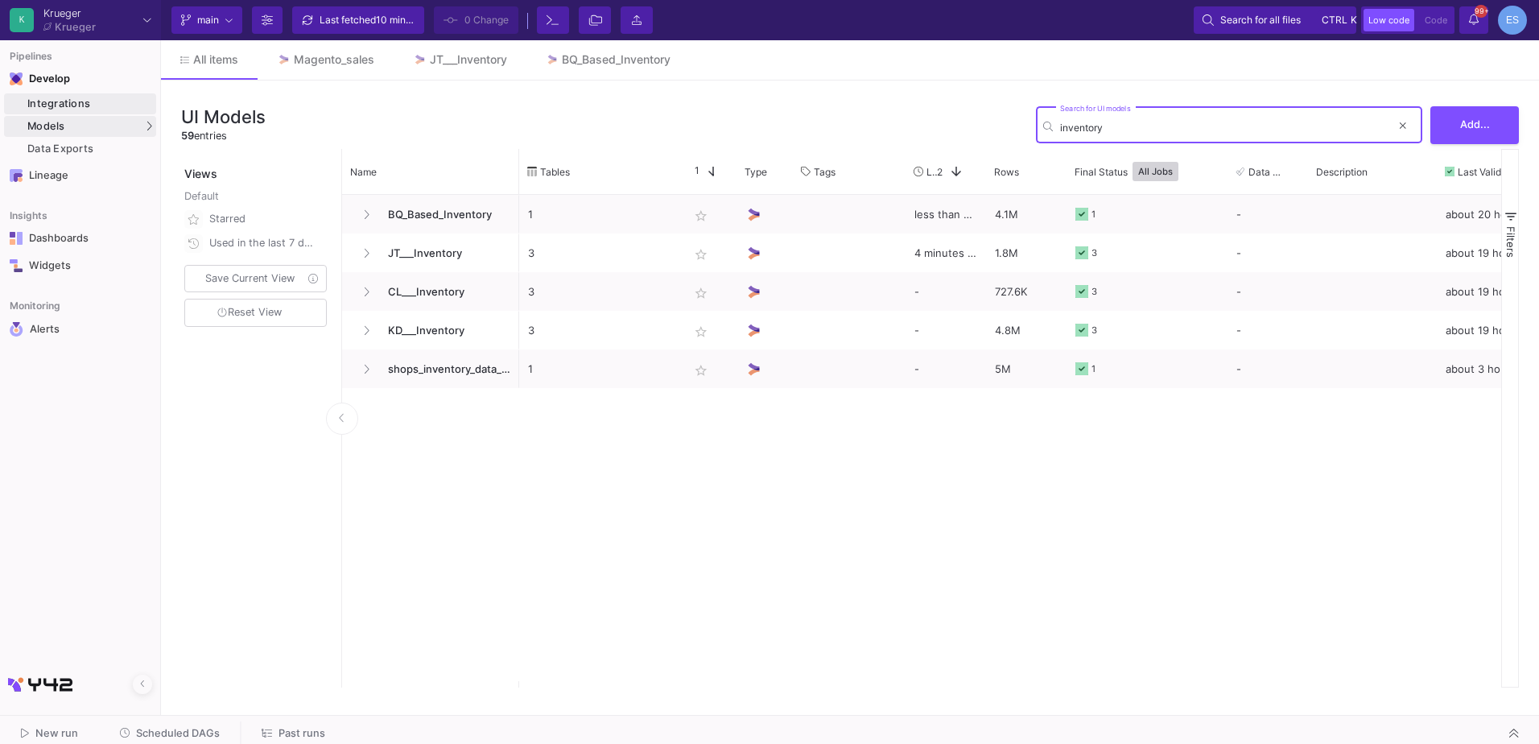
type input "inventory"
click at [111, 106] on div "Integrations" at bounding box center [89, 103] width 125 height 13
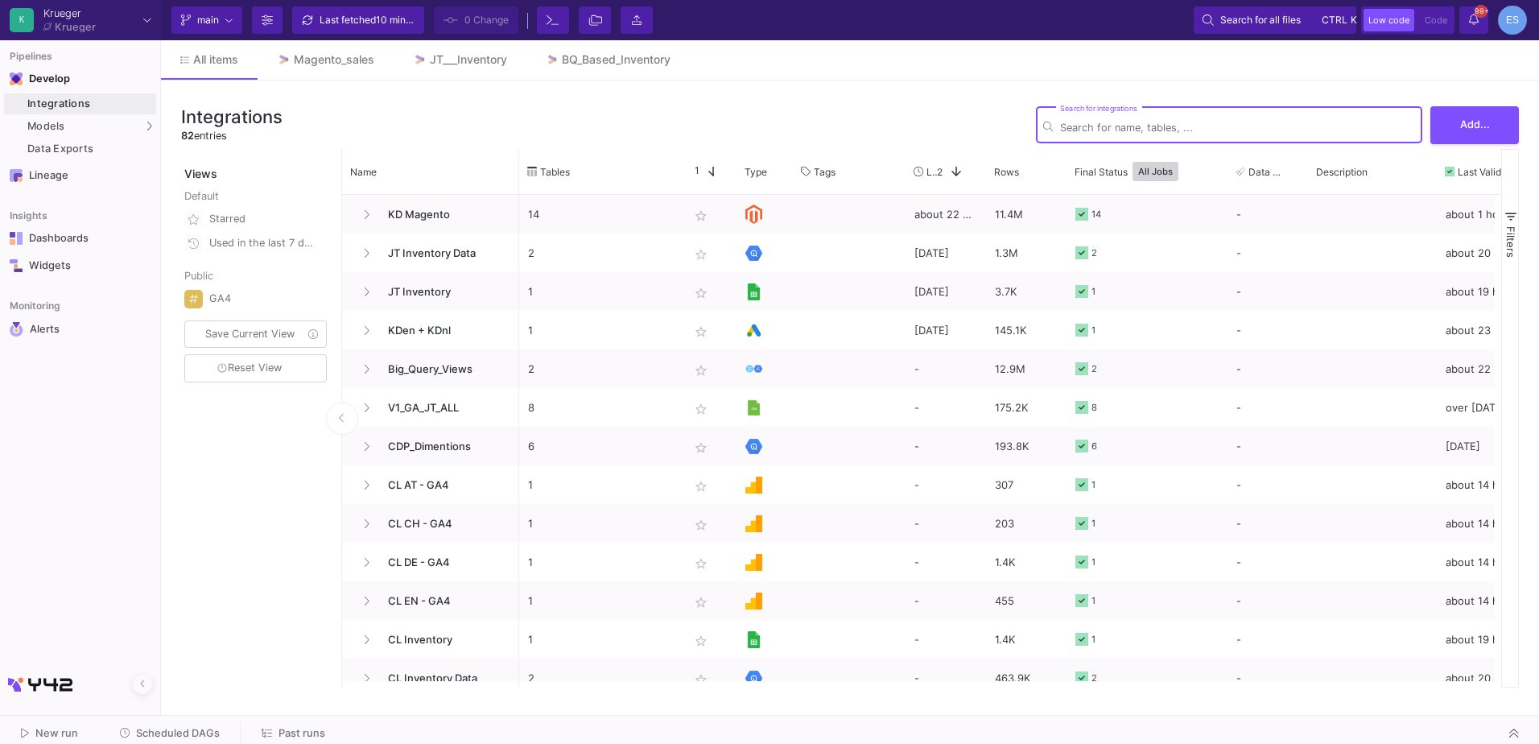
click at [1119, 126] on input "Search for integrations" at bounding box center [1237, 128] width 355 height 12
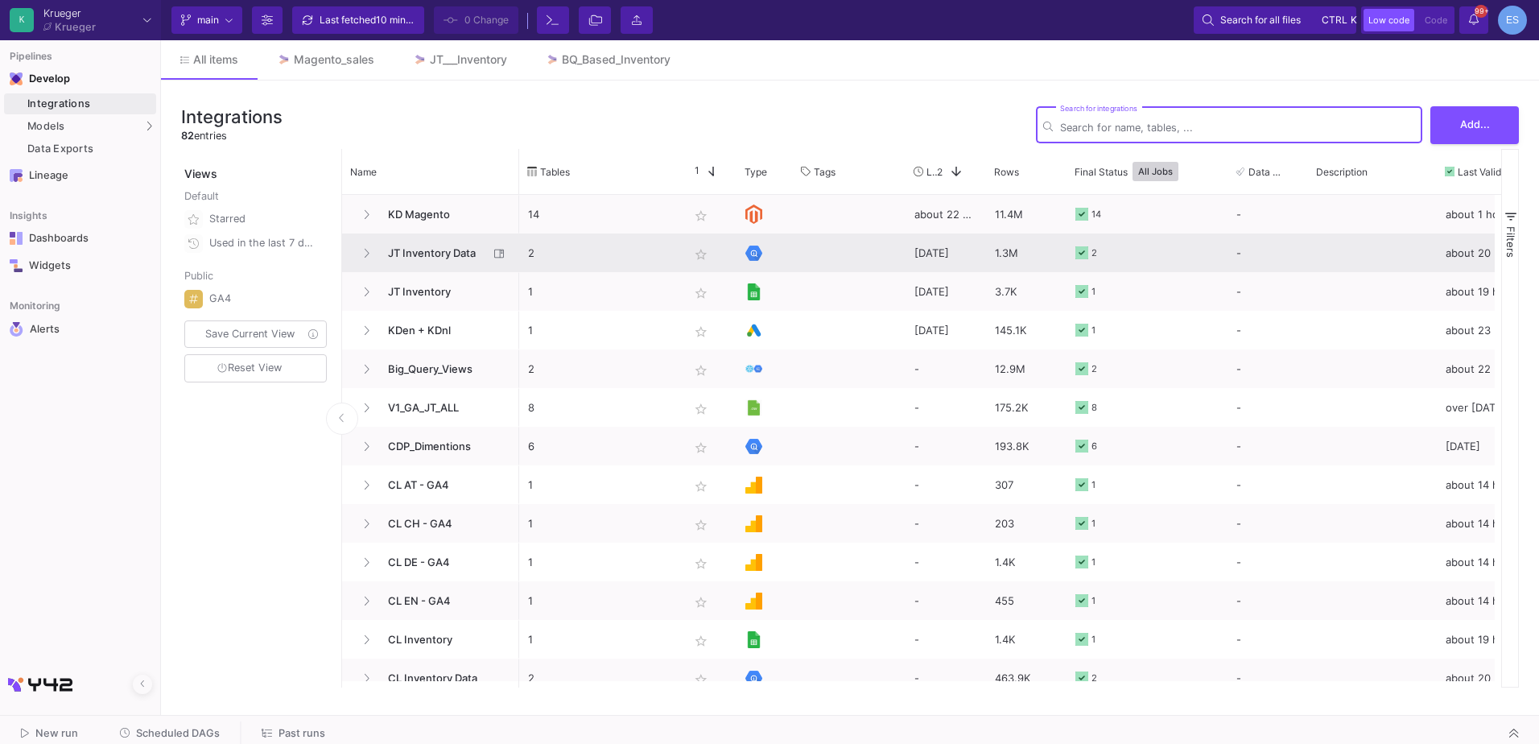
click at [423, 261] on span "JT Inventory Data" at bounding box center [433, 253] width 110 height 38
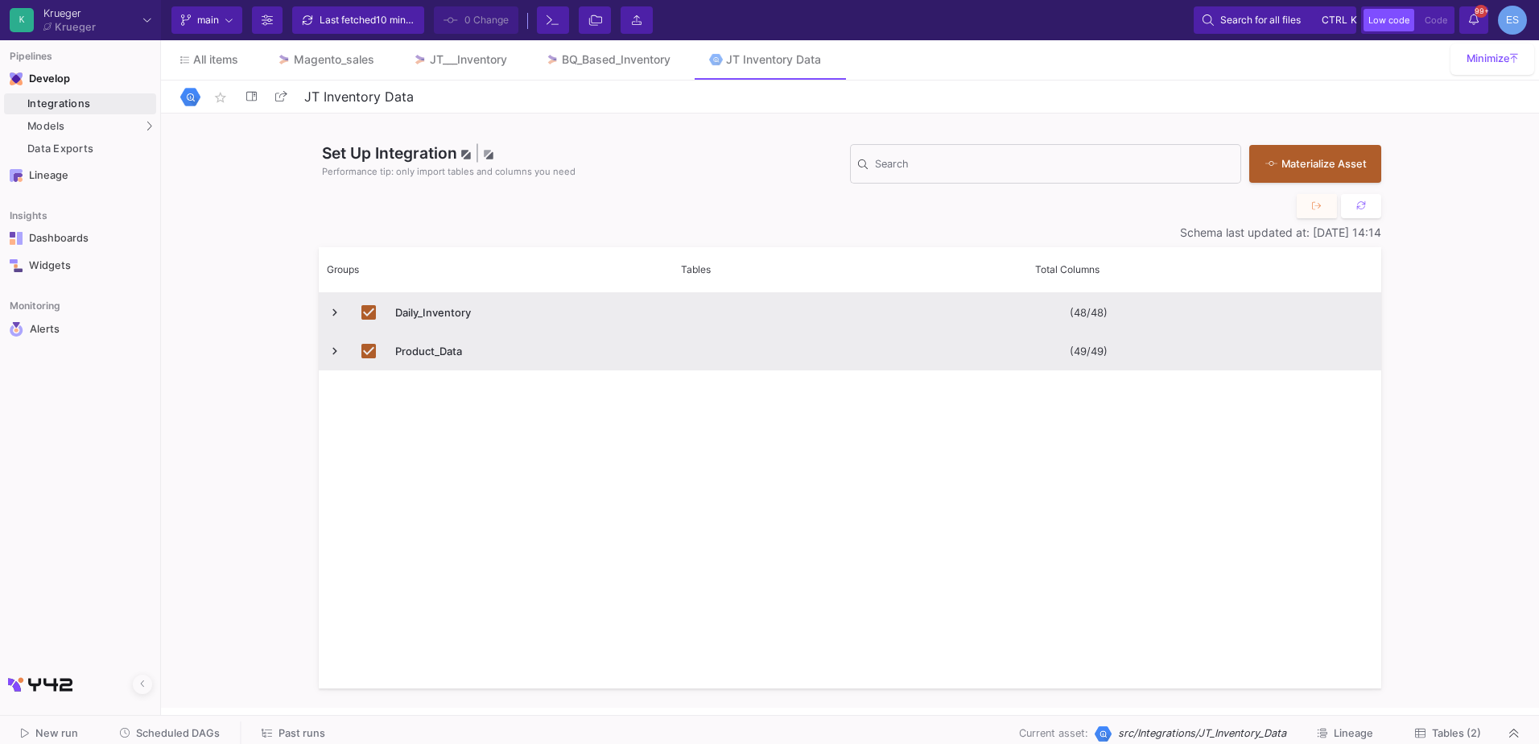
click at [1463, 737] on span "Tables (2)" at bounding box center [1456, 733] width 49 height 12
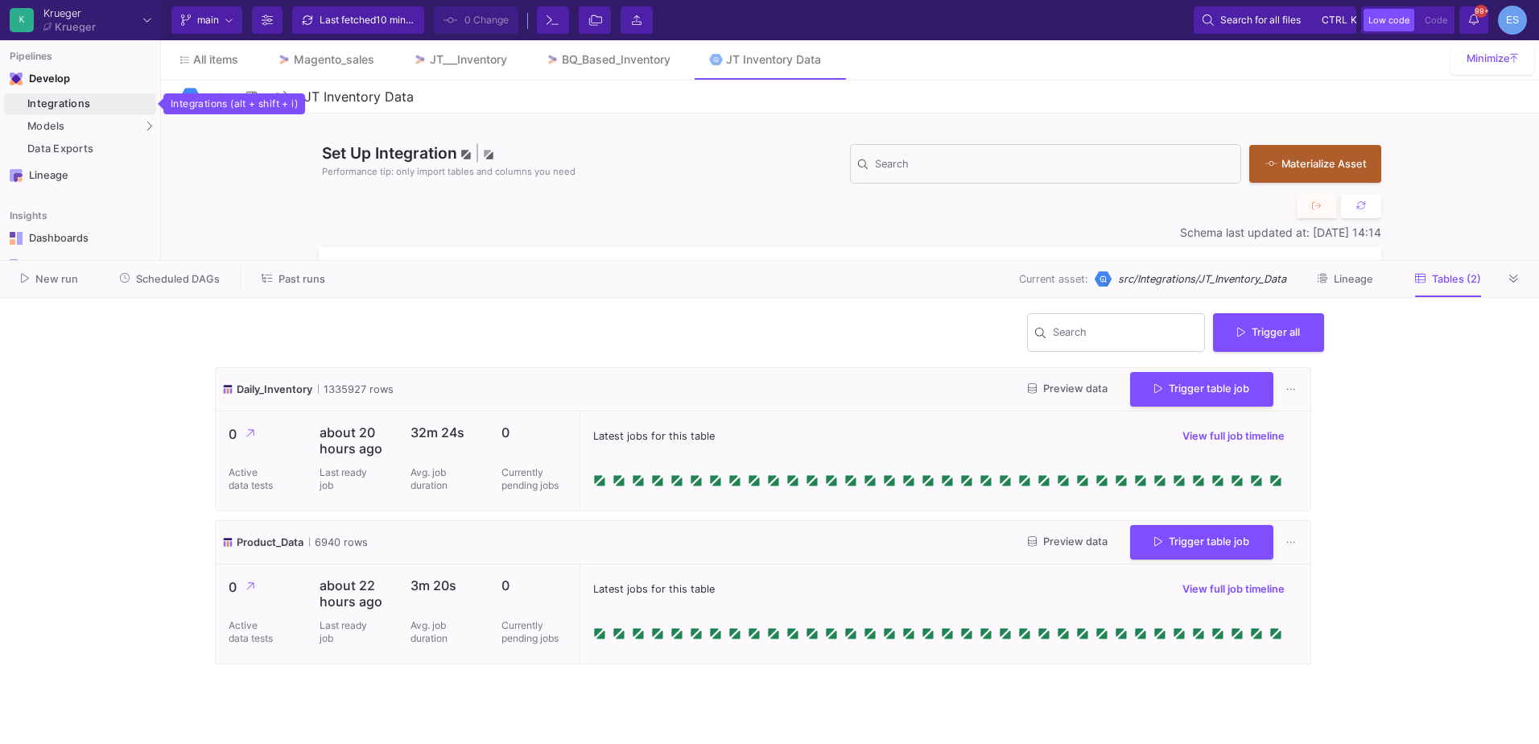
click at [115, 108] on div "Integrations" at bounding box center [89, 103] width 125 height 13
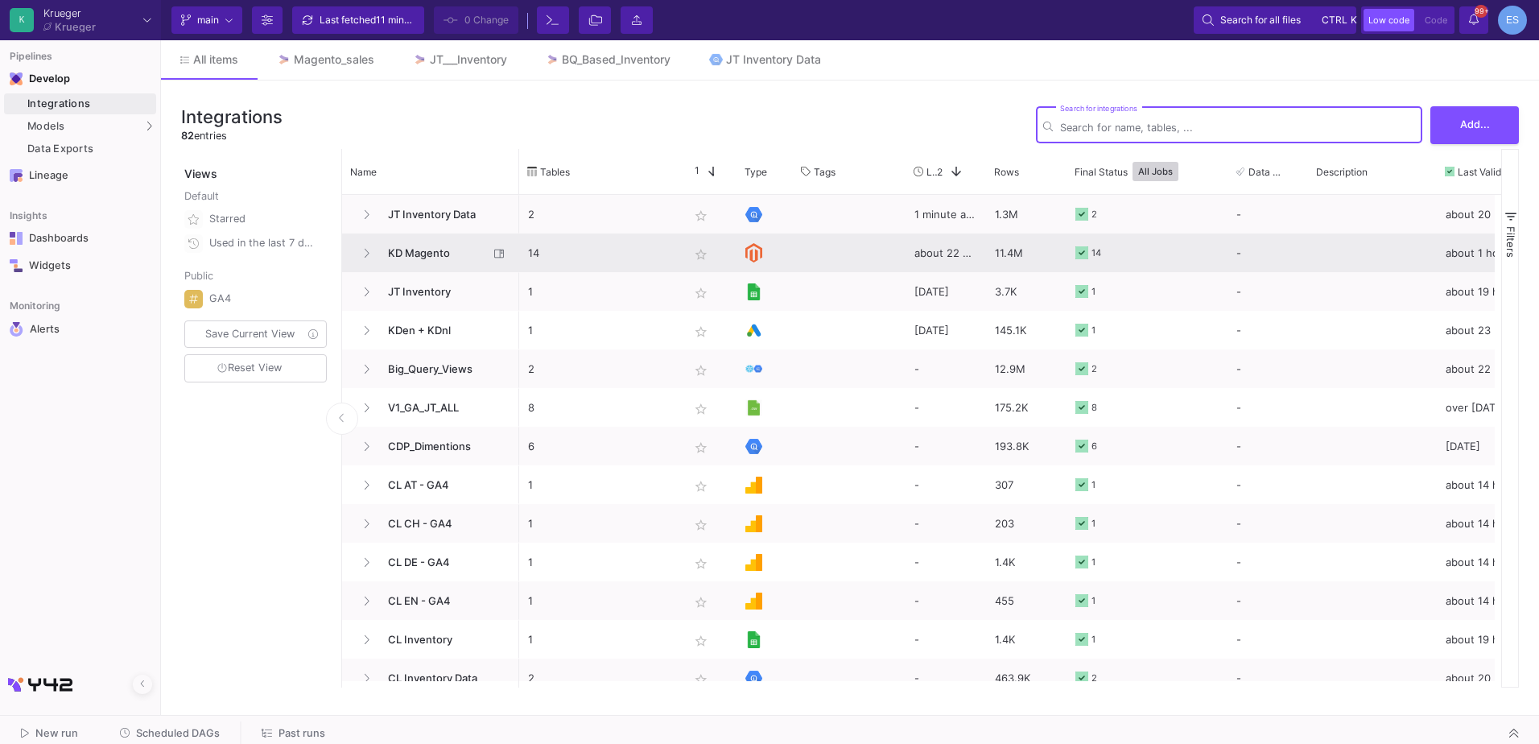
click at [409, 258] on span "KD Magento" at bounding box center [433, 253] width 110 height 38
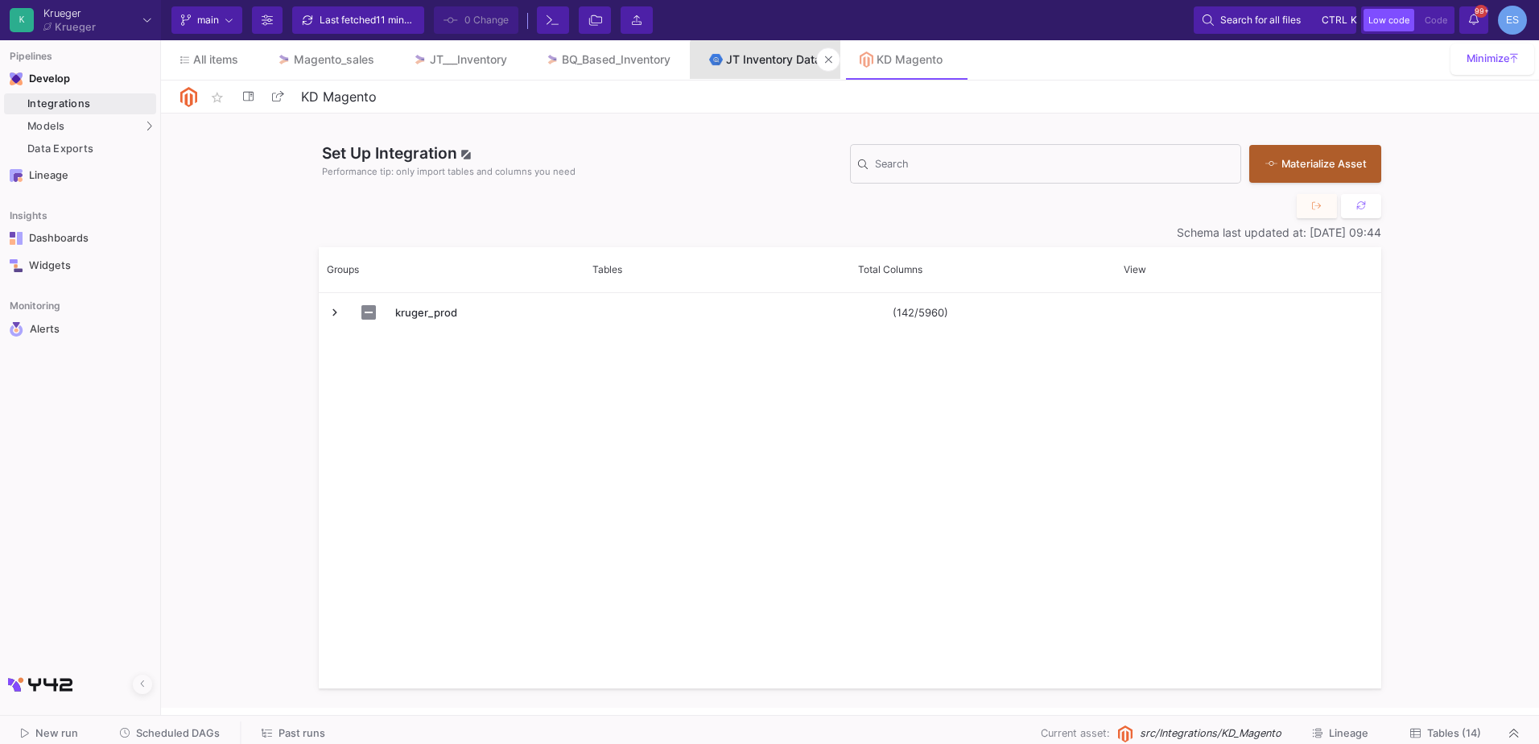
click at [779, 68] on link "JT Inventory Data" at bounding box center [765, 59] width 151 height 39
type input "JT Inventory Data"
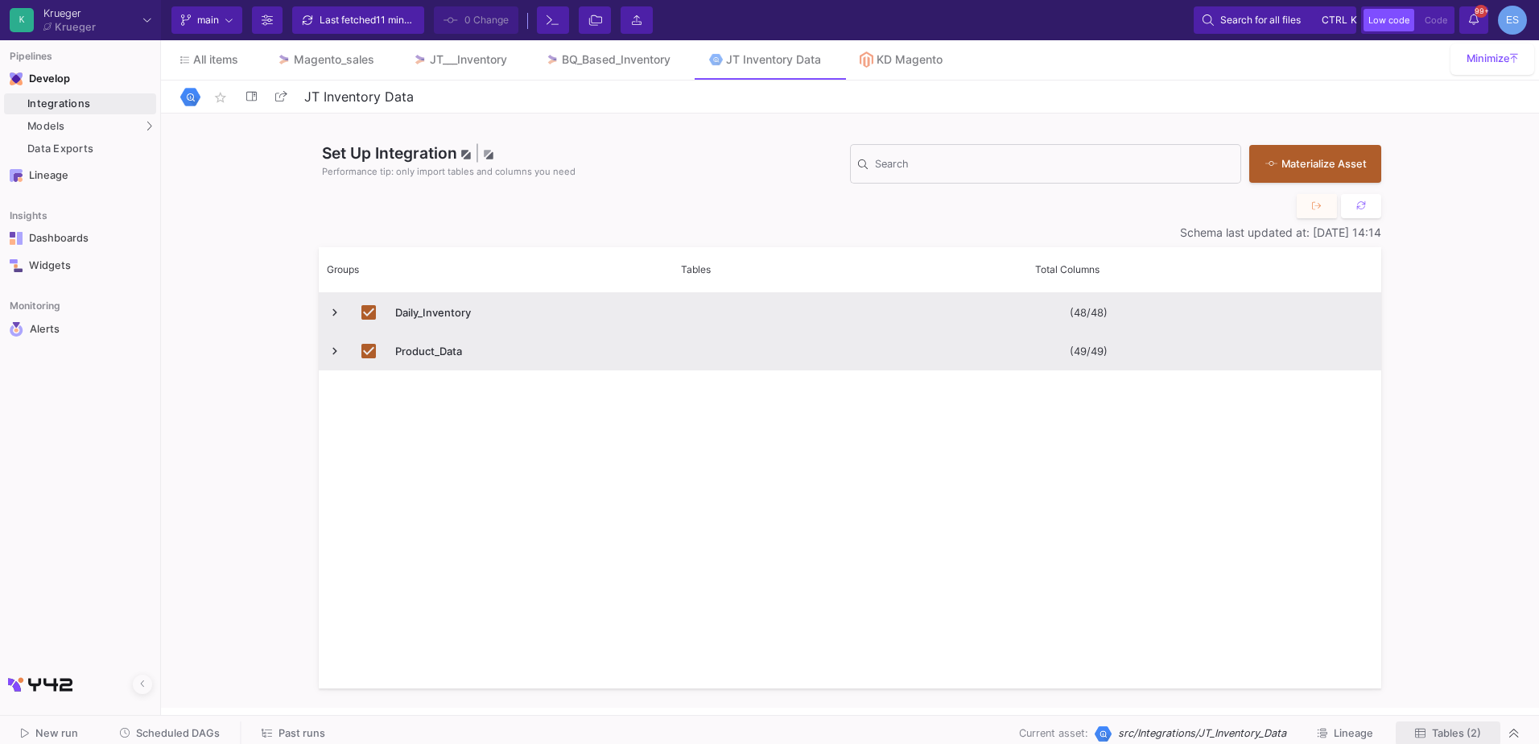
click at [1451, 728] on span "Tables (2)" at bounding box center [1456, 733] width 49 height 12
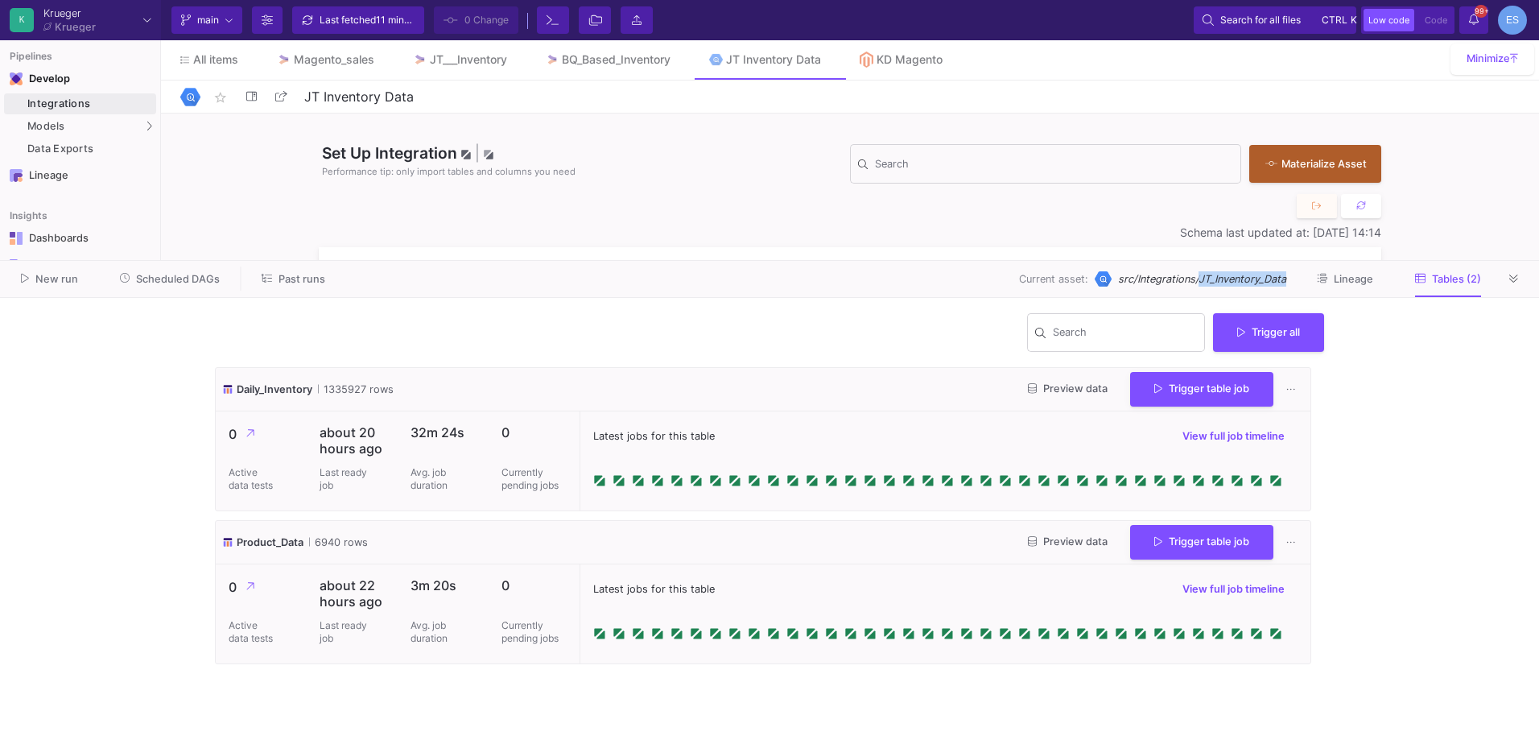
drag, startPoint x: 1198, startPoint y: 278, endPoint x: 1288, endPoint y: 279, distance: 90.2
click at [1288, 279] on div "Current asset: src/Integrations/JT_Inventory_Data Lineage Tables (2)" at bounding box center [924, 278] width 1156 height 25
copy span "JT_Inventory_Data"
drag, startPoint x: 240, startPoint y: 388, endPoint x: 313, endPoint y: 389, distance: 73.3
click at [313, 389] on div "Daily_Inventory 1335927 rows" at bounding box center [307, 389] width 171 height 15
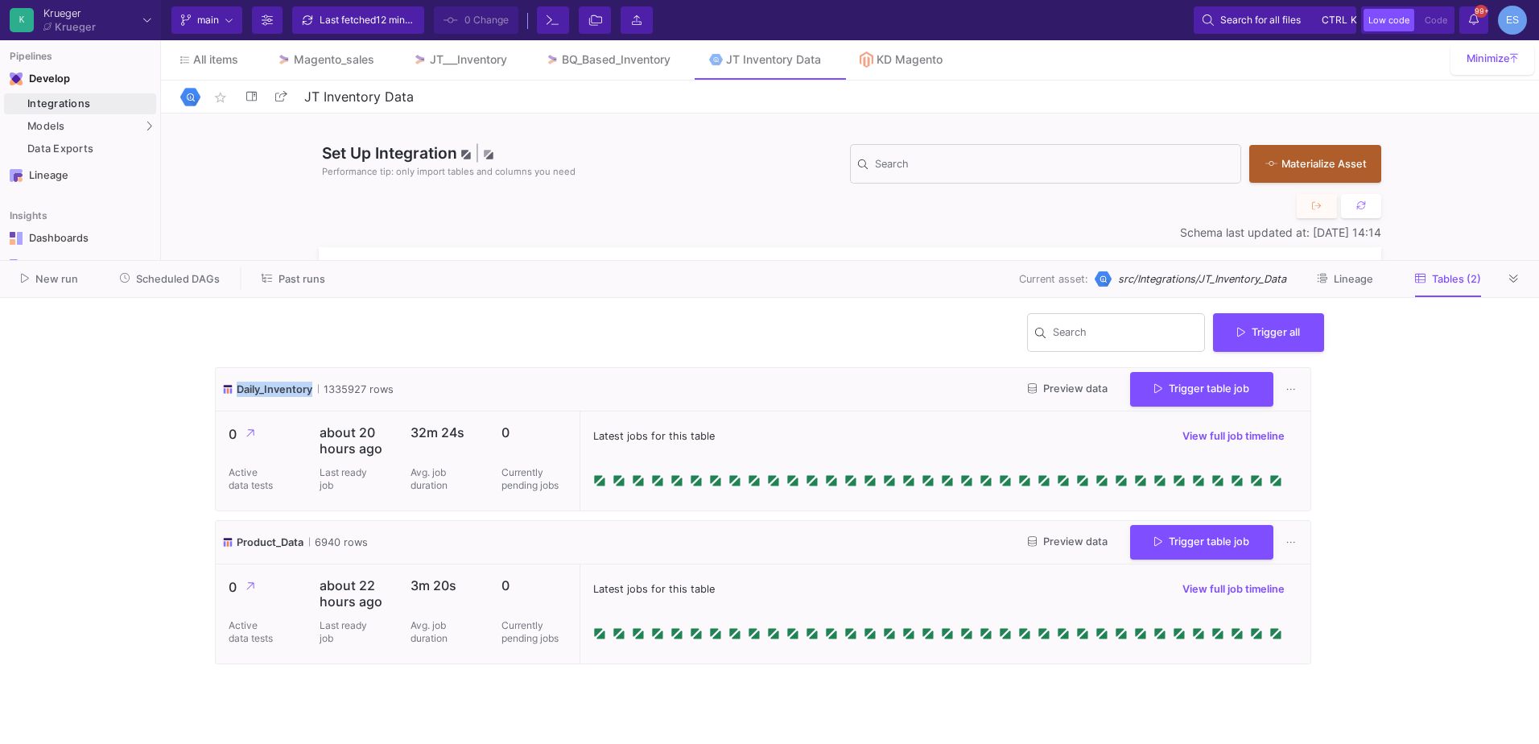
copy span "Daily_Inventory"
click at [1060, 386] on span "Preview data" at bounding box center [1068, 388] width 80 height 12
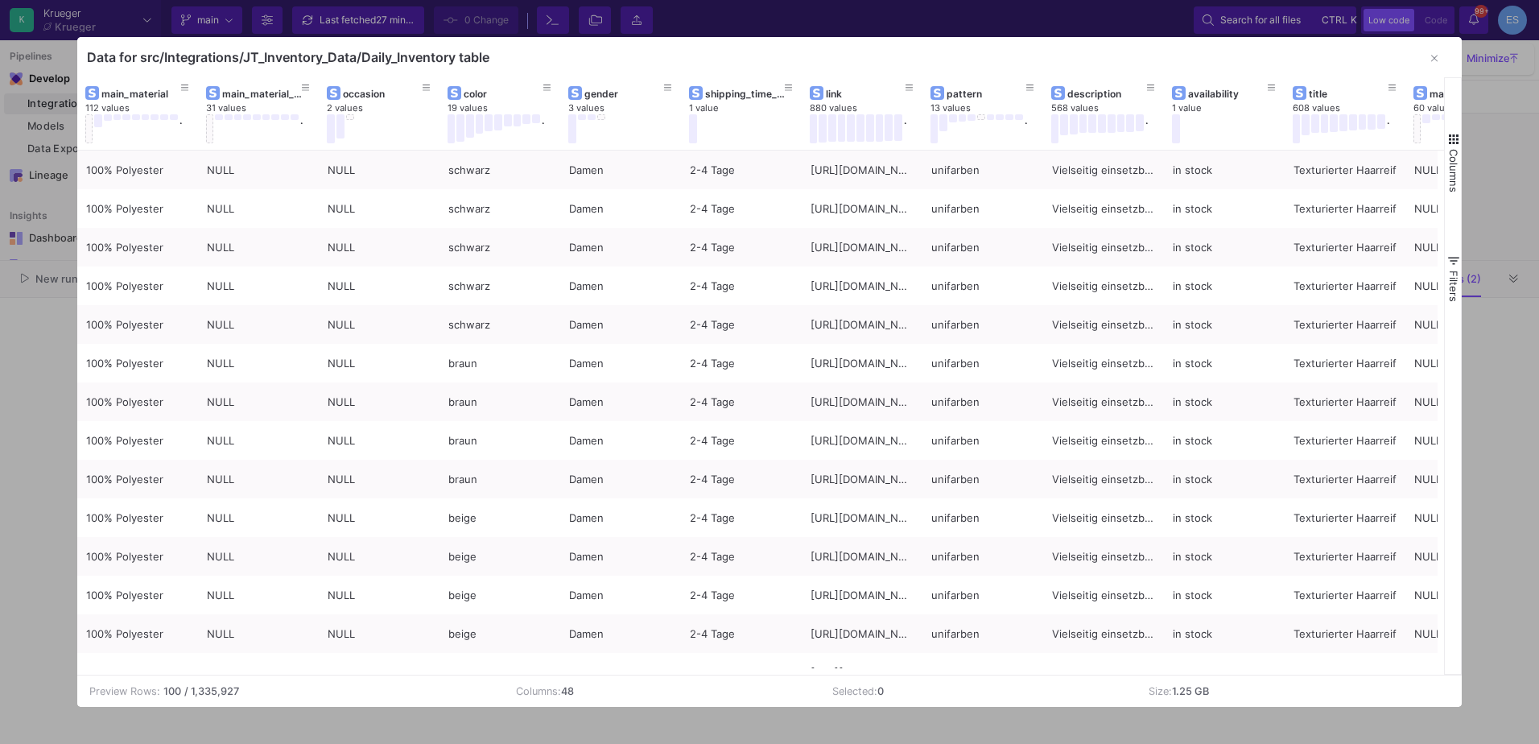
drag, startPoint x: 277, startPoint y: 675, endPoint x: 543, endPoint y: 673, distance: 265.6
click at [543, 673] on mat-sidenav-content "Drag here to set row groups Drag here to set column labels main_material 112 va…" at bounding box center [769, 391] width 1385 height 629
click at [339, 678] on td "Preview Rows: 100 / 1,335,927" at bounding box center [290, 690] width 427 height 31
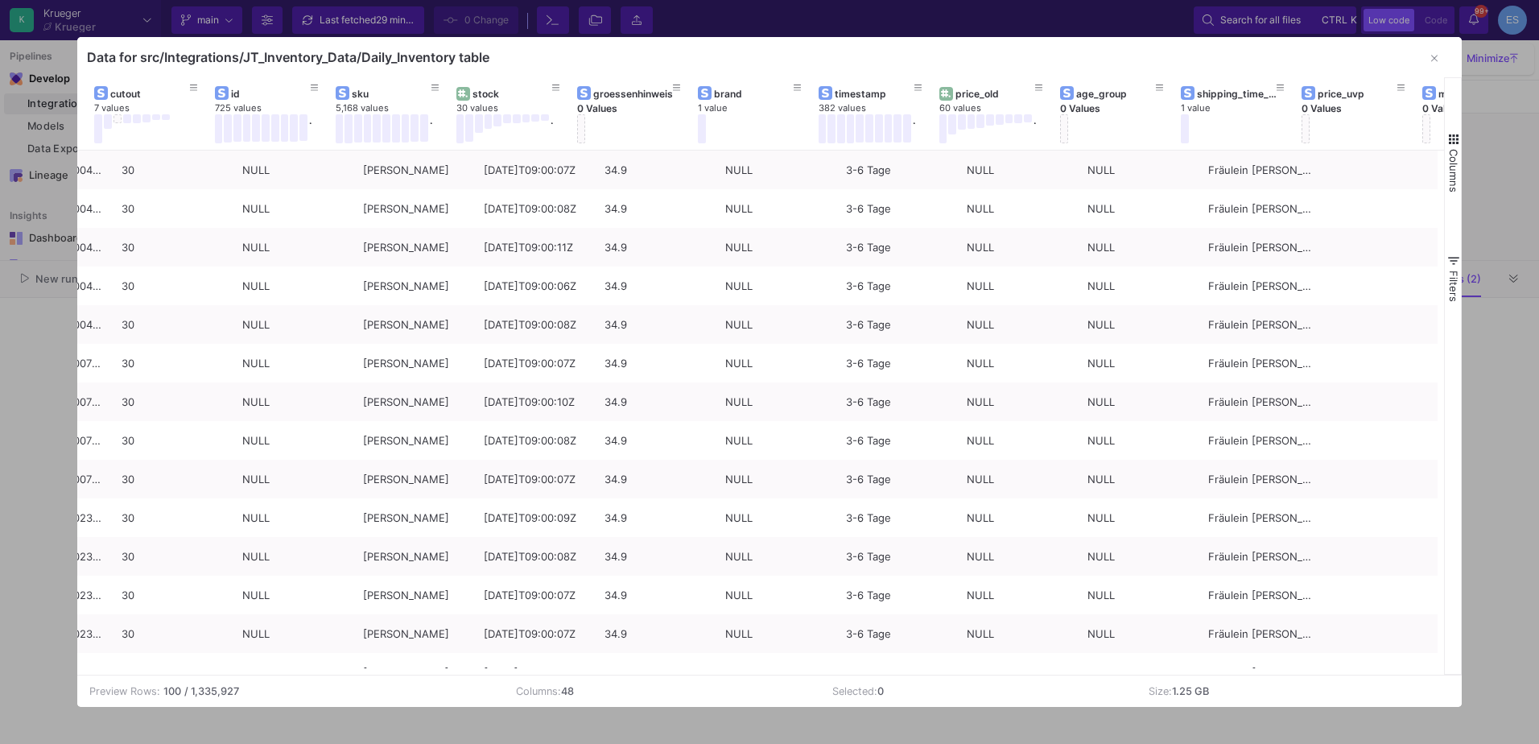
scroll to position [0, 2552]
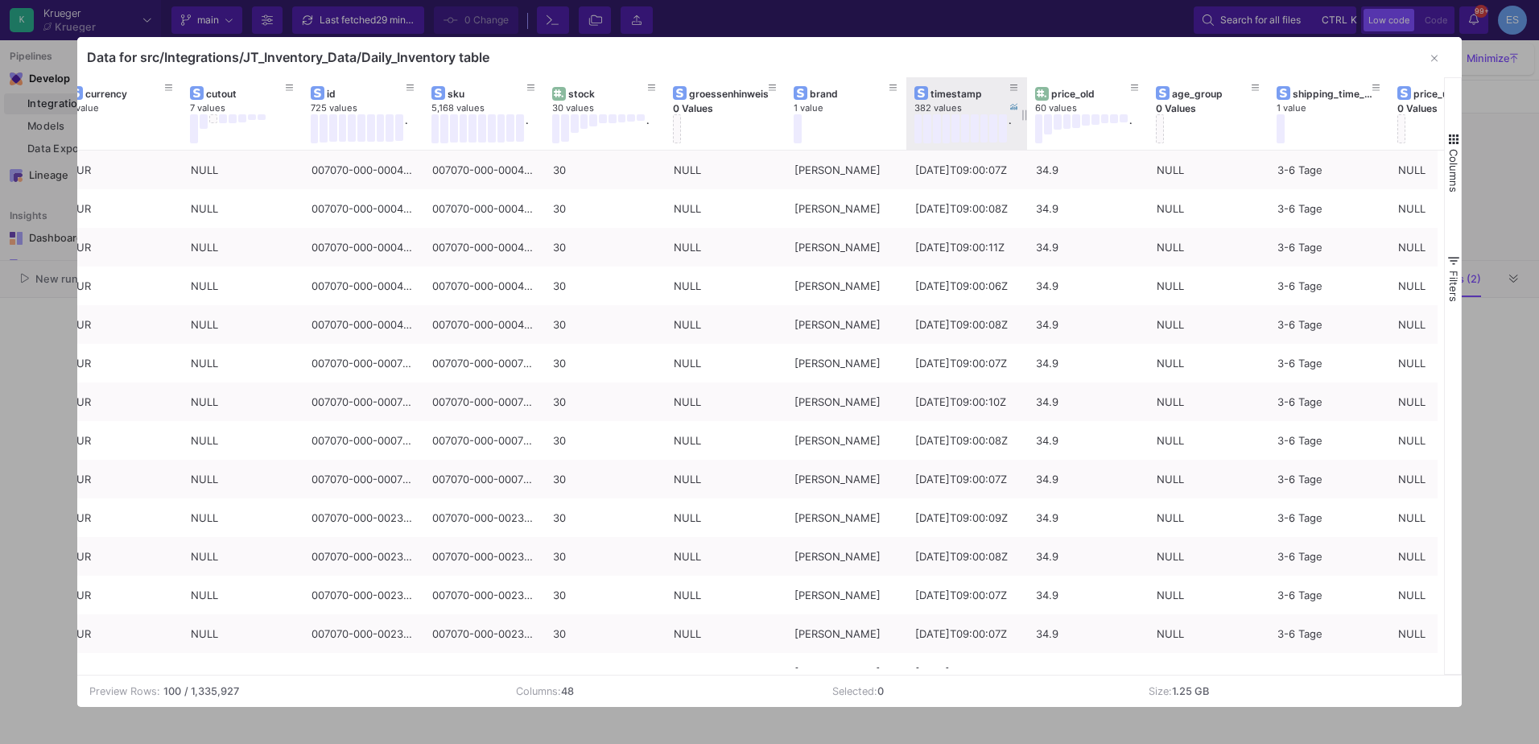
click at [956, 97] on div "timestamp" at bounding box center [970, 94] width 80 height 12
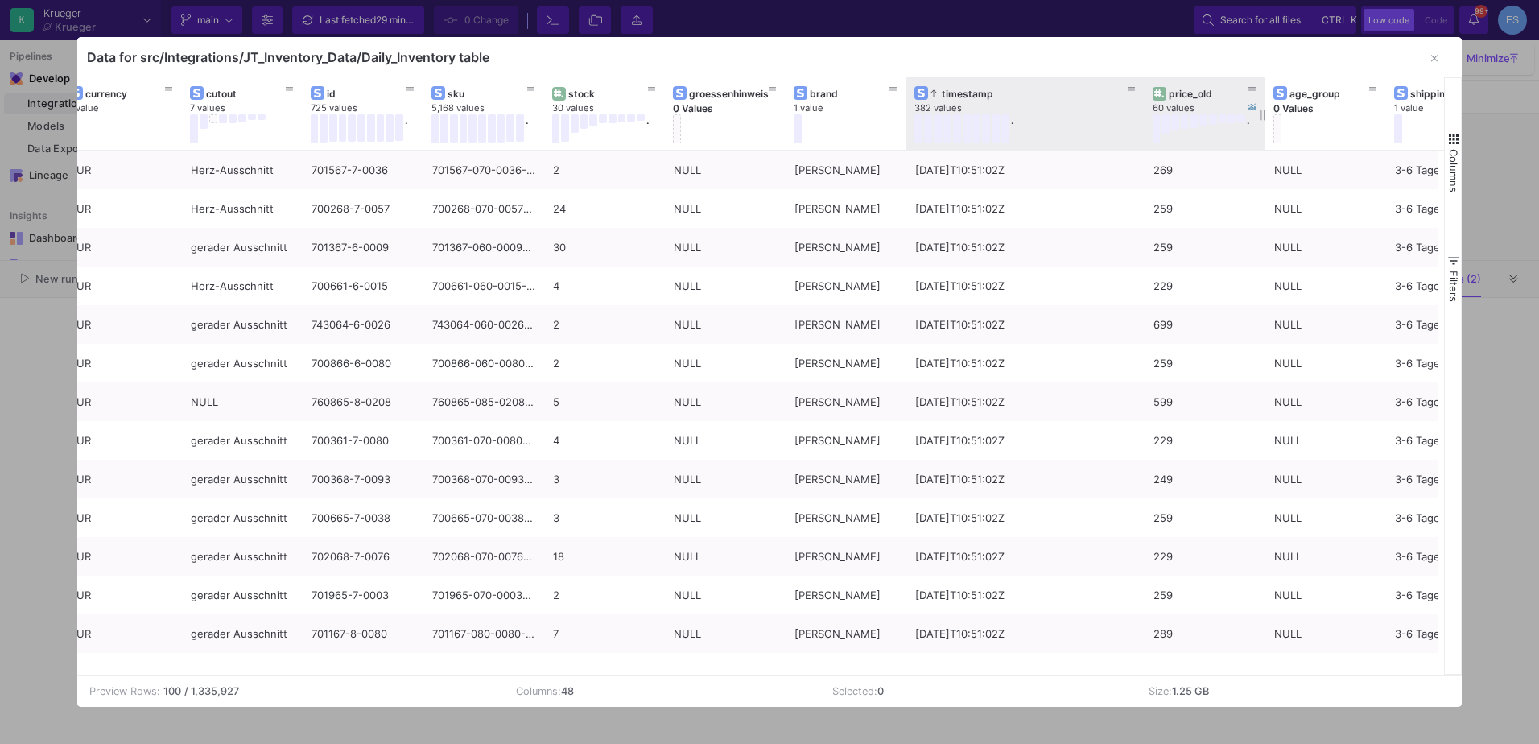
drag, startPoint x: 1025, startPoint y: 85, endPoint x: 1142, endPoint y: 82, distance: 117.5
click at [1142, 82] on div at bounding box center [1144, 113] width 6 height 72
